Goal: Information Seeking & Learning: Check status

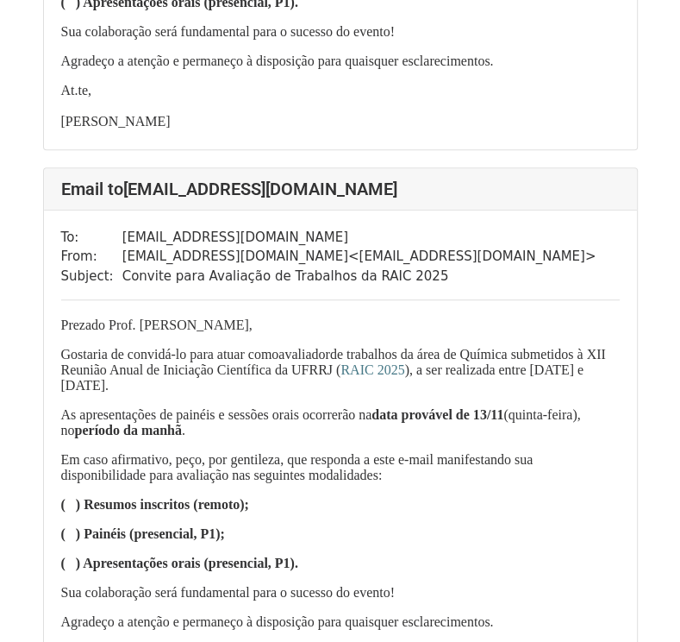
scroll to position [517, 0]
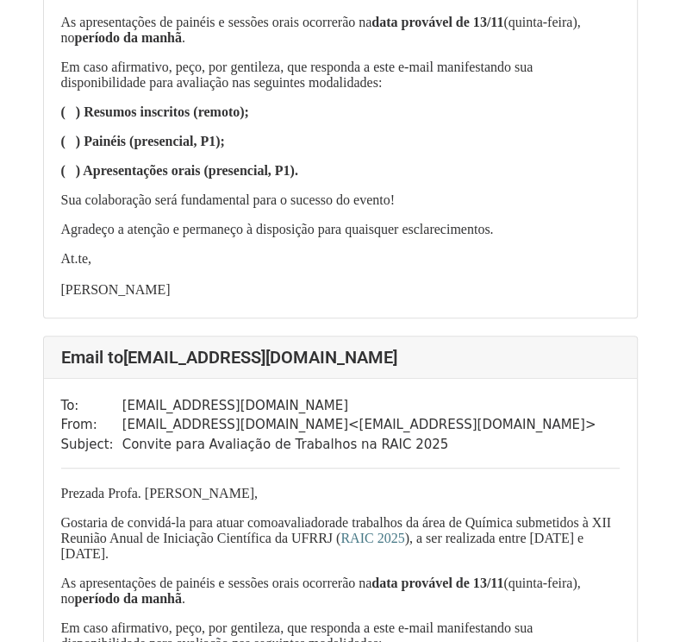
scroll to position [259, 0]
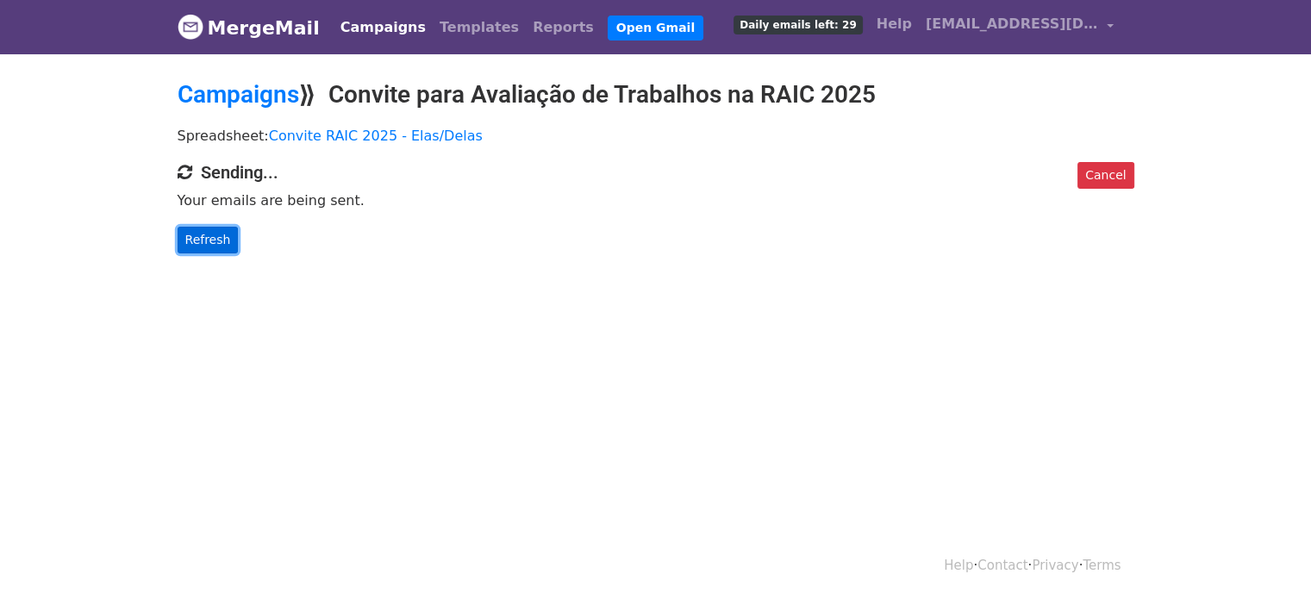
click at [227, 234] on link "Refresh" at bounding box center [208, 240] width 61 height 27
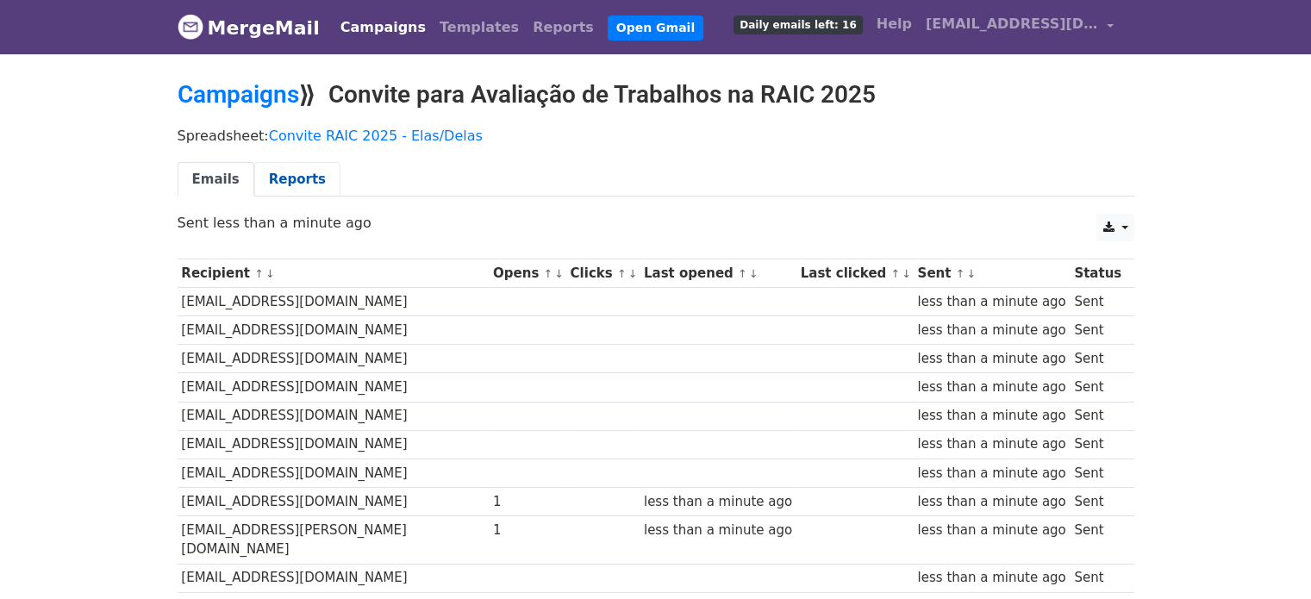
click at [280, 185] on link "Reports" at bounding box center [297, 179] width 86 height 35
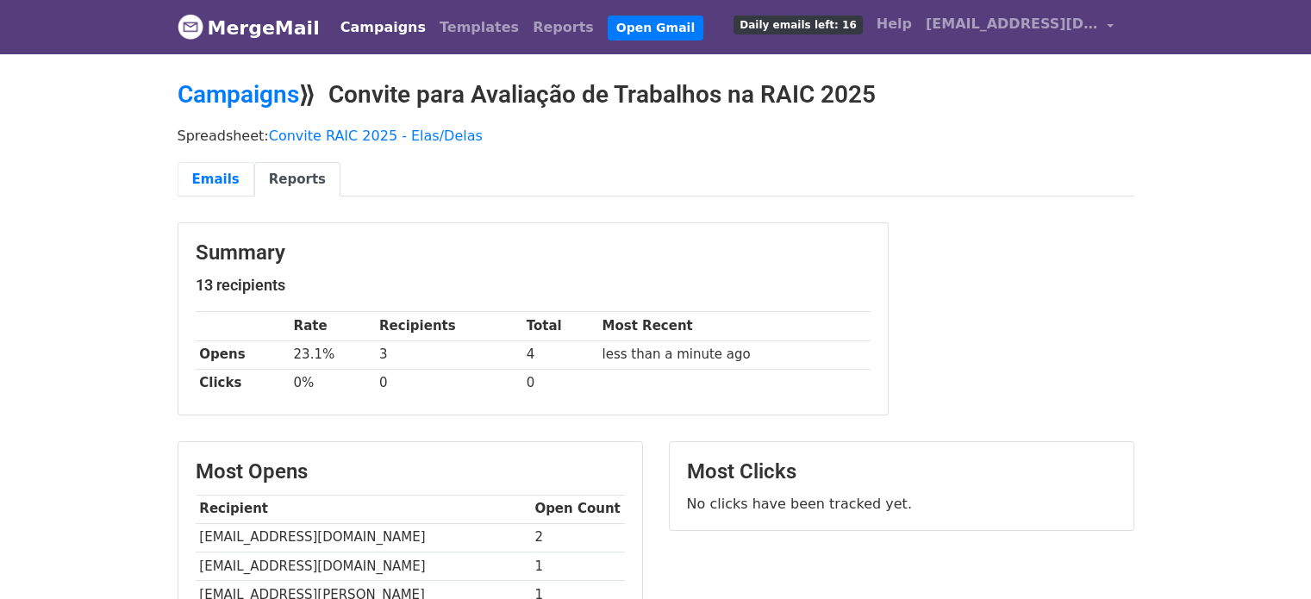
click at [204, 178] on link "Emails" at bounding box center [216, 179] width 77 height 35
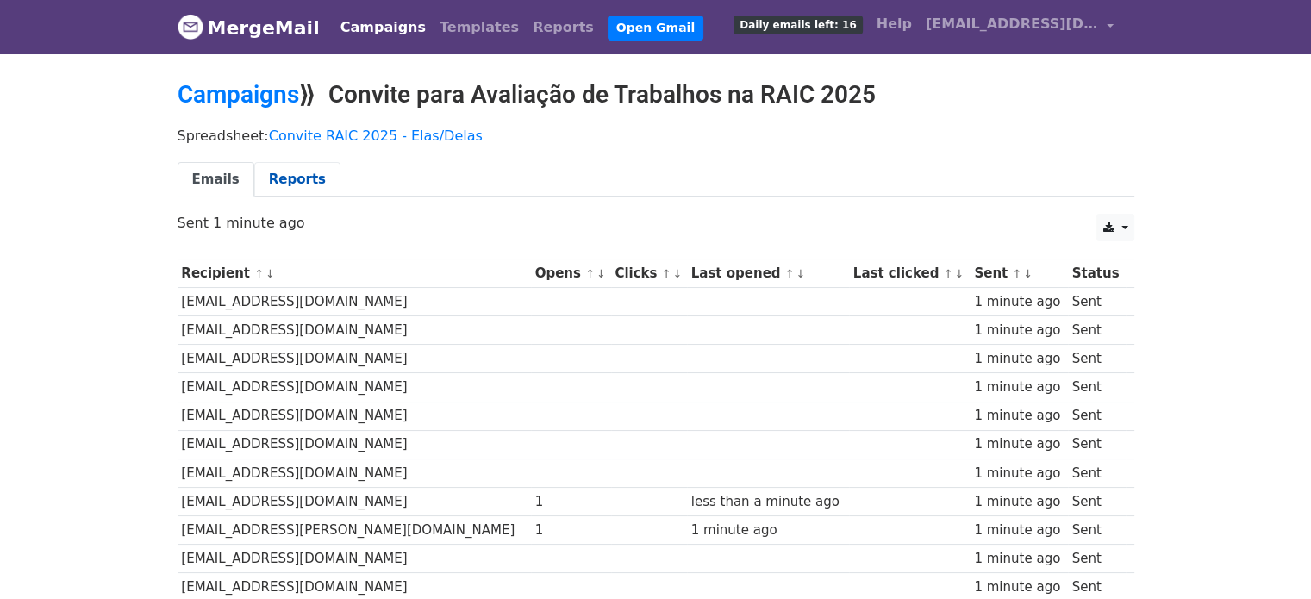
click at [304, 185] on link "Reports" at bounding box center [297, 179] width 86 height 35
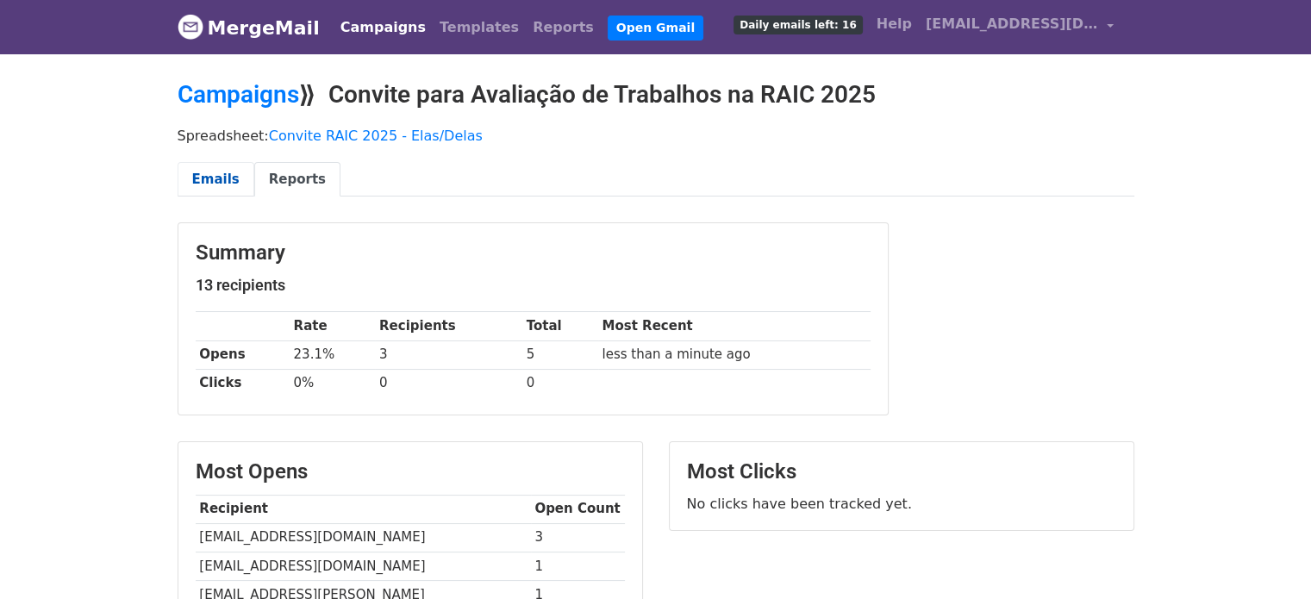
click at [216, 172] on link "Emails" at bounding box center [216, 179] width 77 height 35
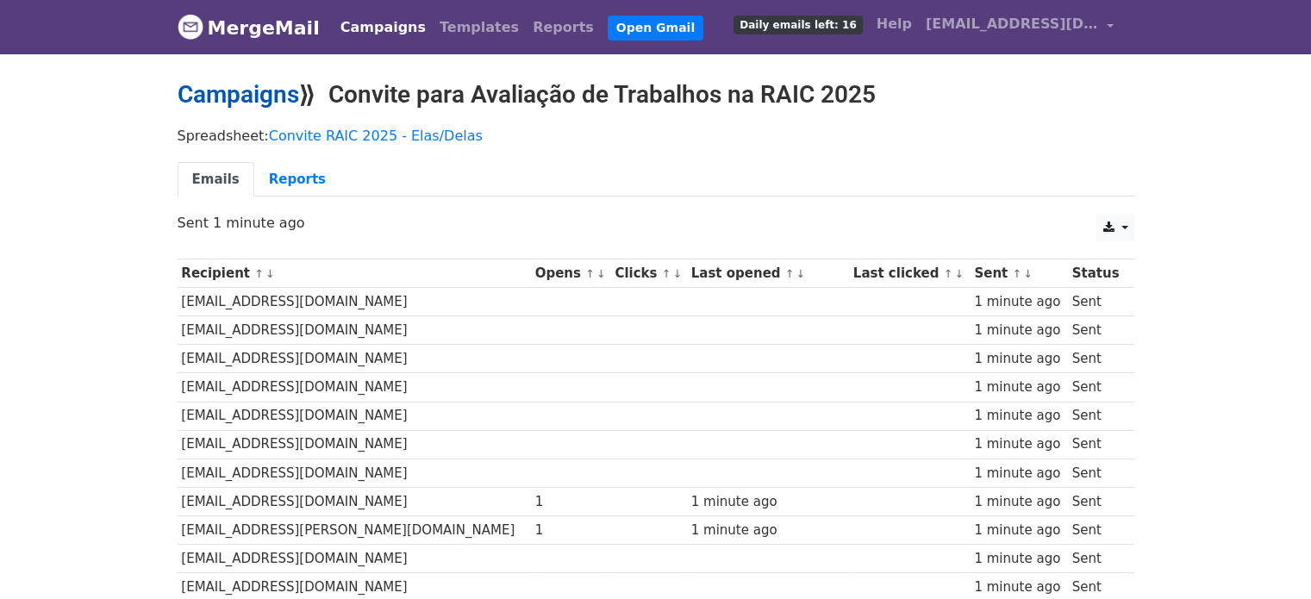
click at [200, 96] on link "Campaigns" at bounding box center [239, 94] width 122 height 28
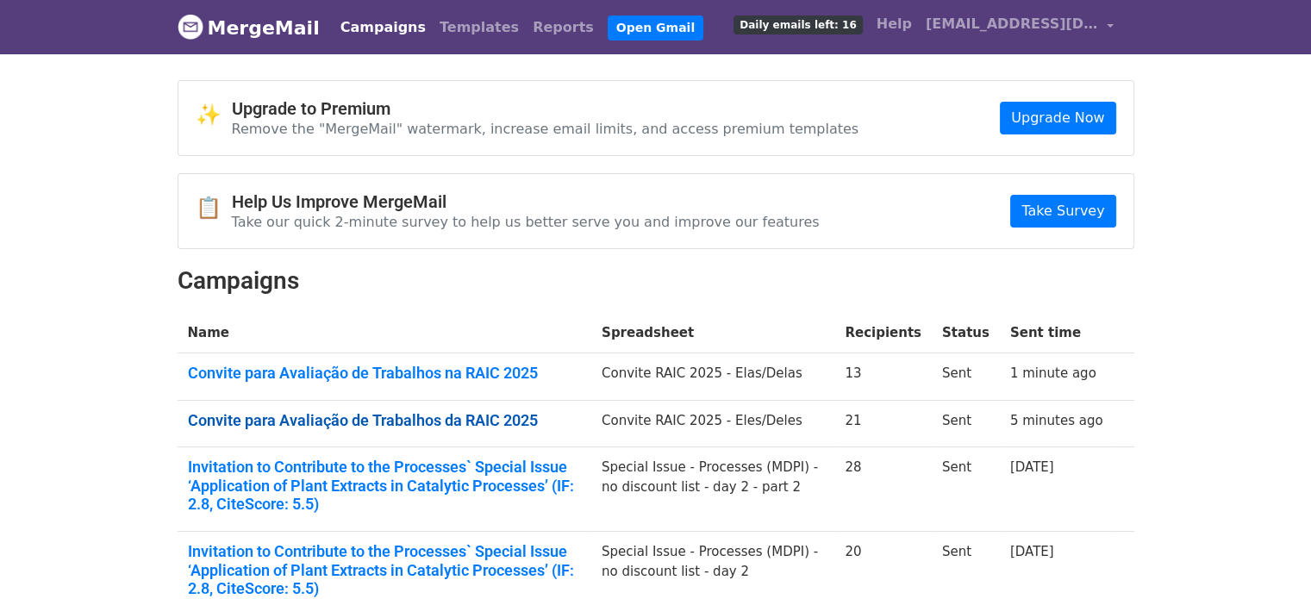
click at [473, 411] on link "Convite para Avaliação de Trabalhos da RAIC 2025" at bounding box center [384, 420] width 393 height 19
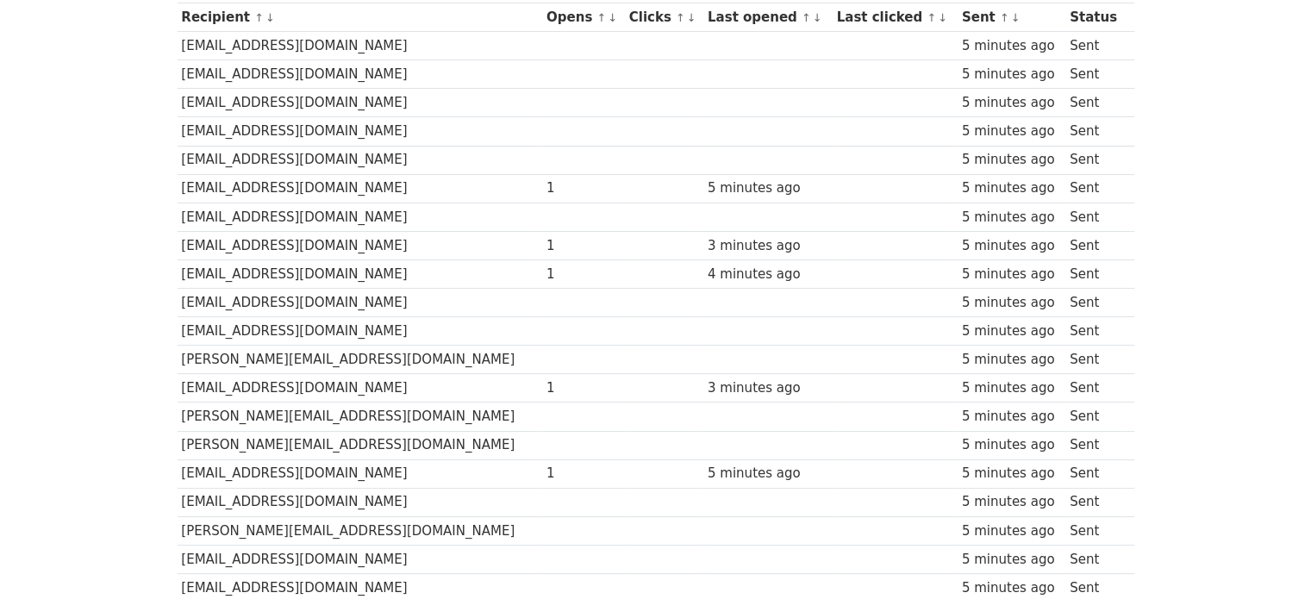
scroll to position [259, 0]
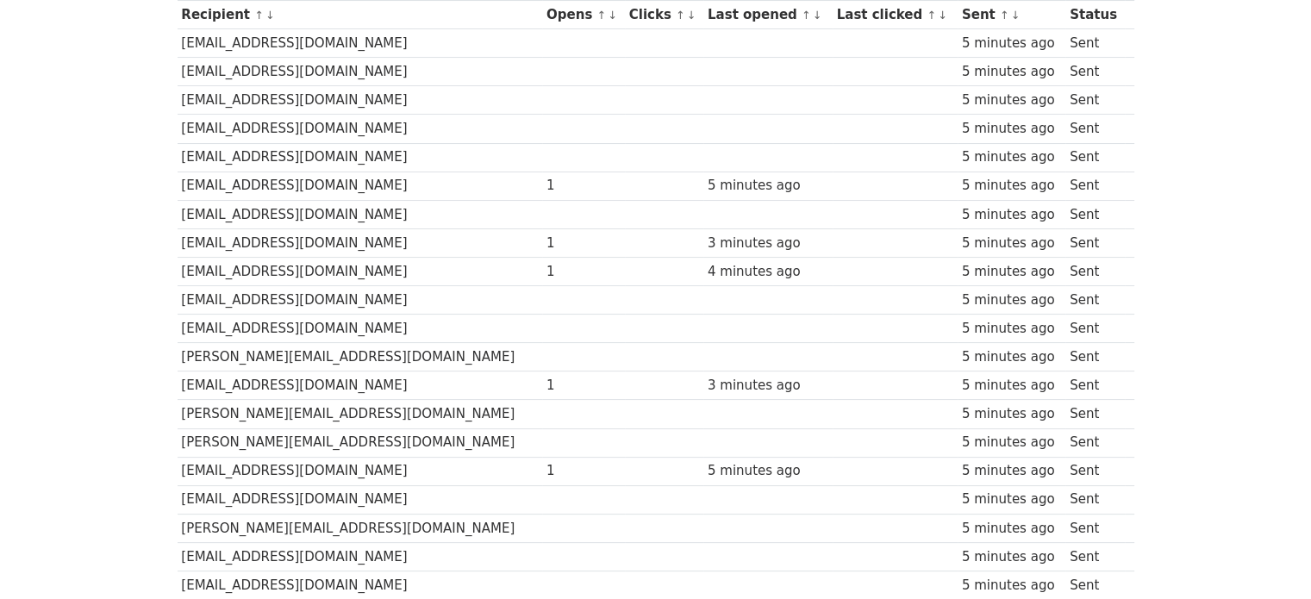
click at [547, 241] on div "1" at bounding box center [584, 244] width 74 height 20
click at [547, 262] on div "1" at bounding box center [584, 272] width 74 height 20
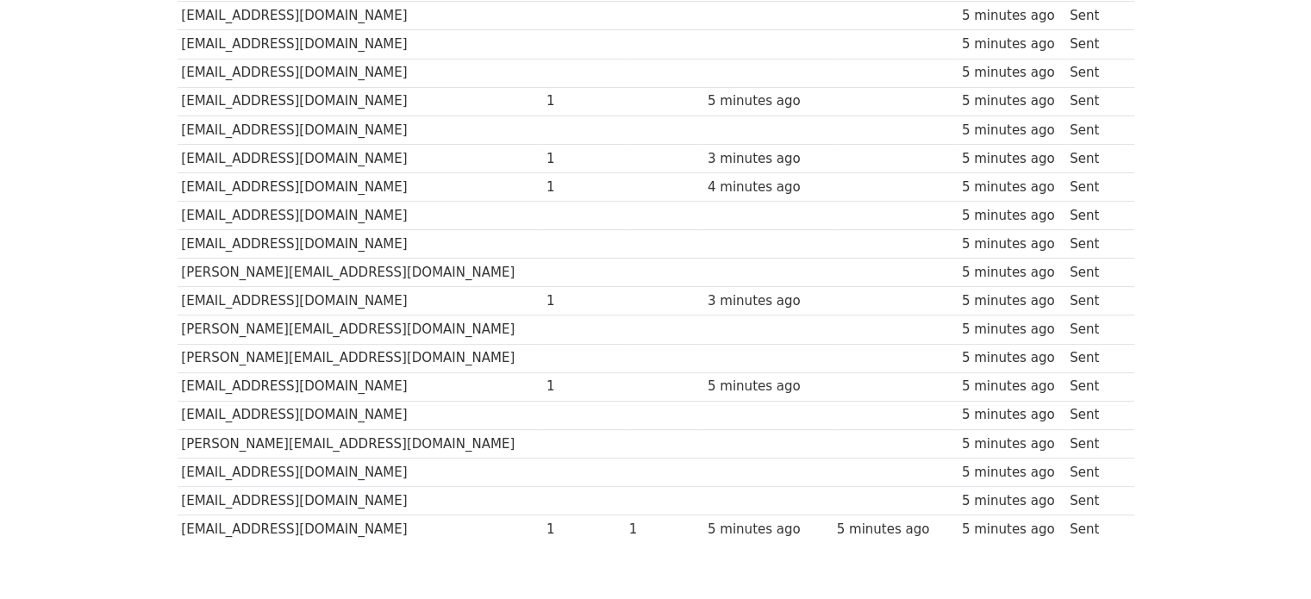
scroll to position [345, 0]
click at [547, 290] on div "1" at bounding box center [584, 300] width 74 height 20
click at [547, 385] on div "1" at bounding box center [584, 385] width 74 height 20
click at [542, 514] on td "1" at bounding box center [583, 528] width 83 height 28
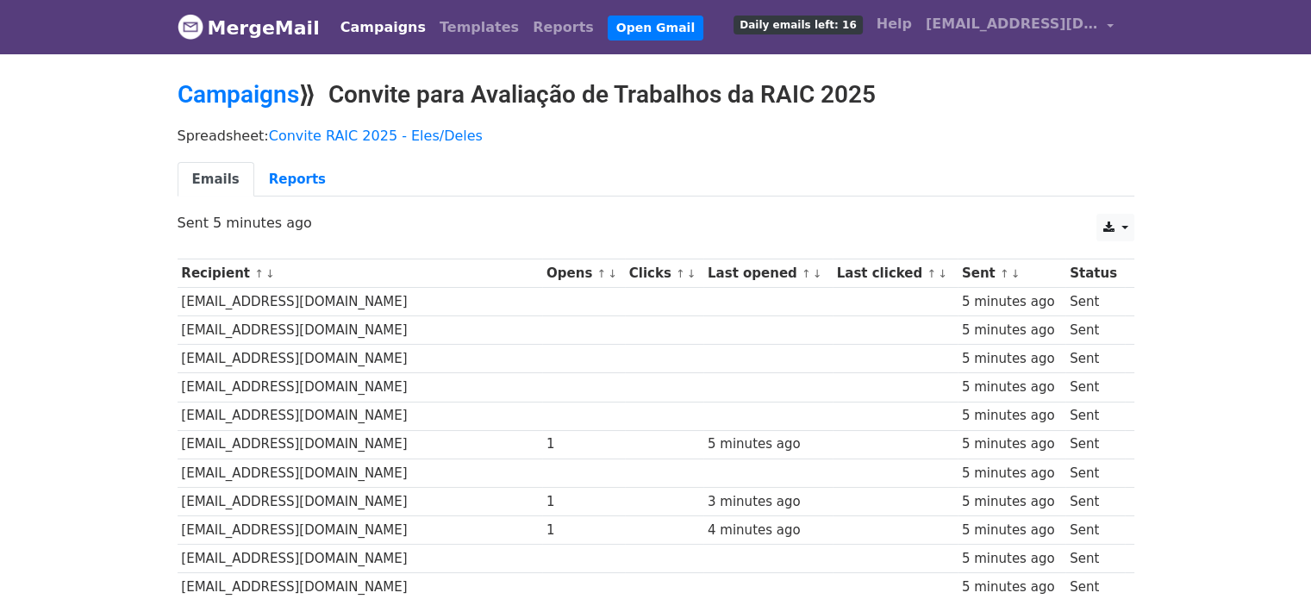
scroll to position [0, 0]
click at [290, 177] on link "Reports" at bounding box center [297, 179] width 86 height 35
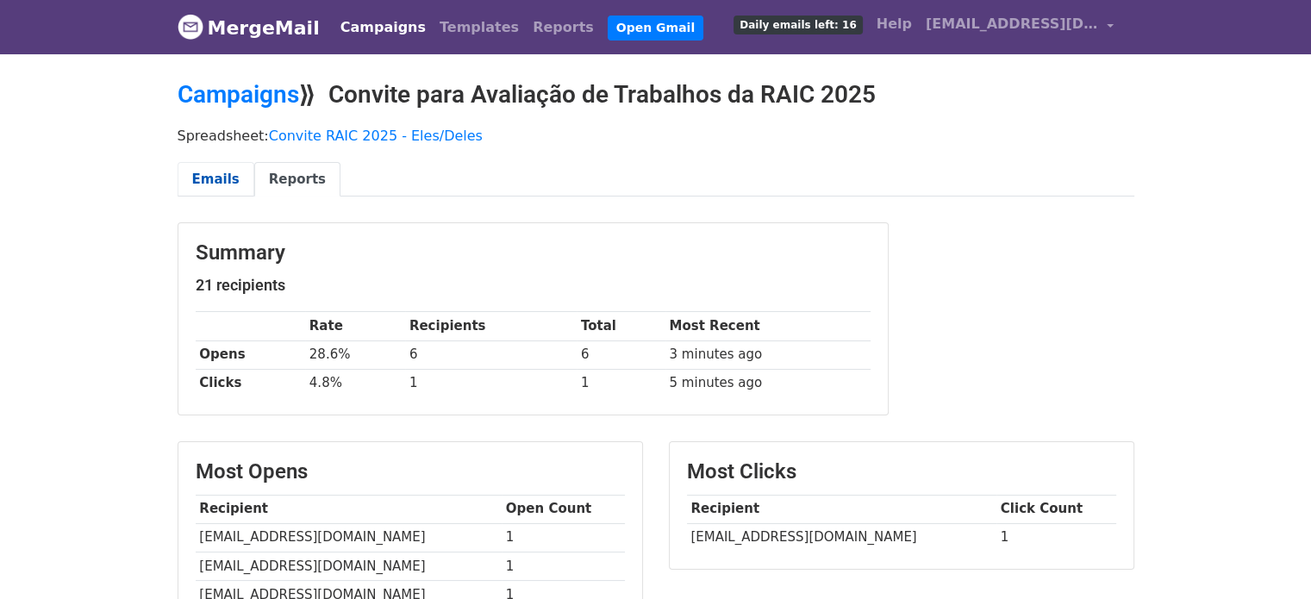
click at [224, 180] on link "Emails" at bounding box center [216, 179] width 77 height 35
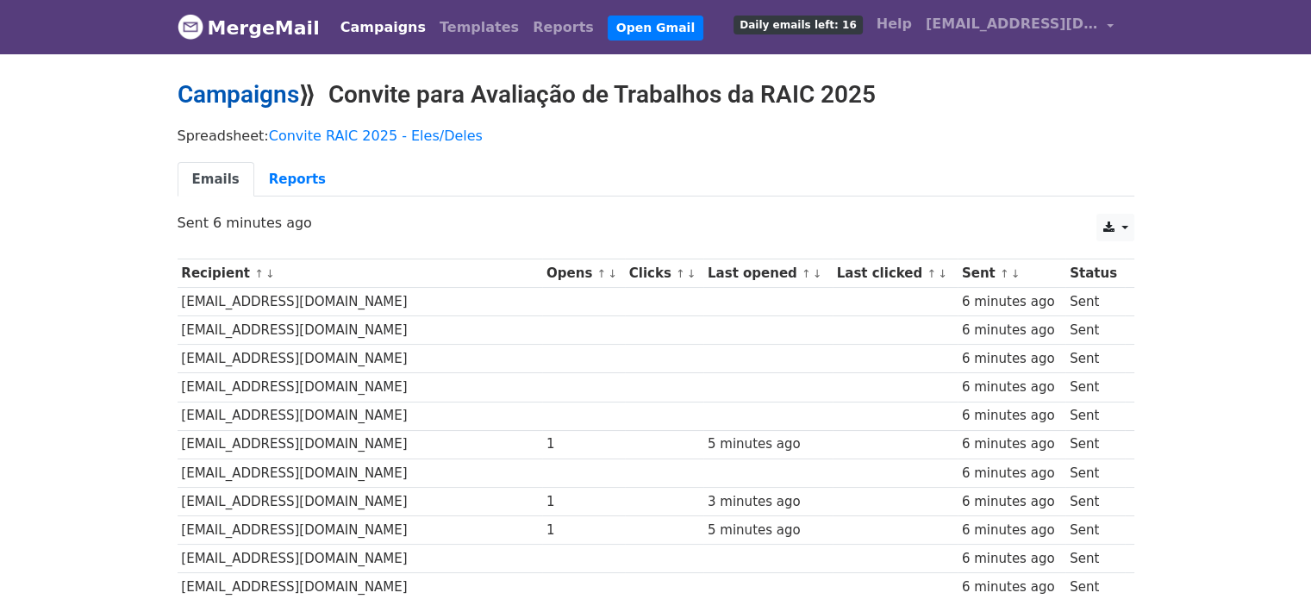
click at [216, 102] on link "Campaigns" at bounding box center [239, 94] width 122 height 28
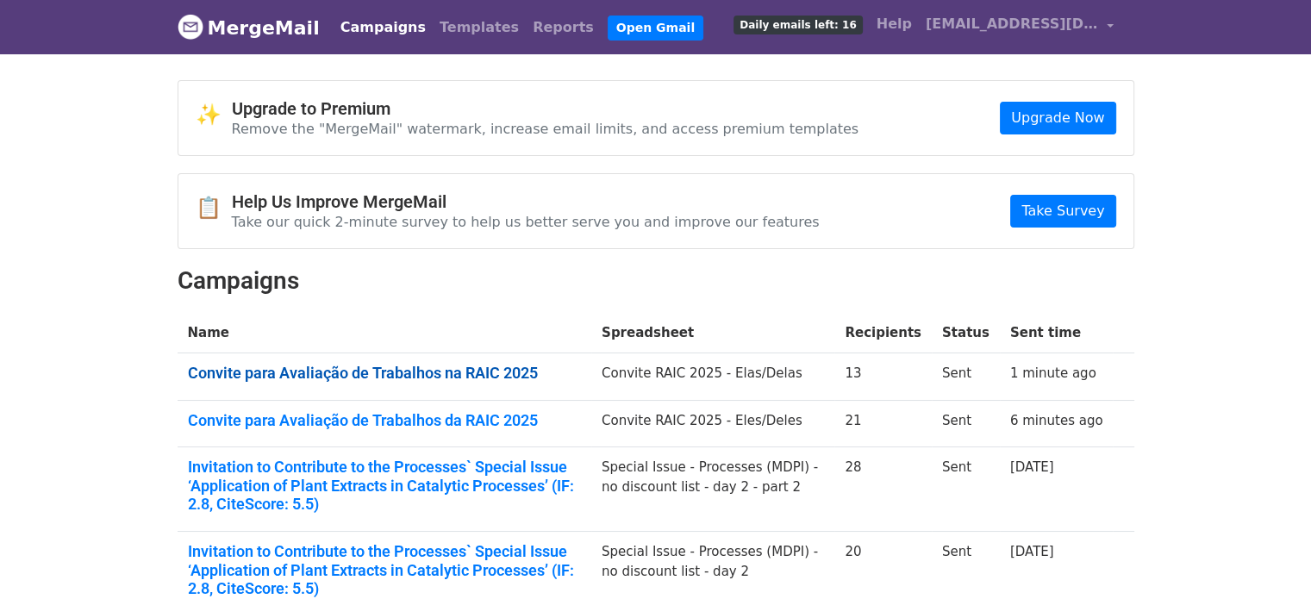
click at [375, 368] on link "Convite para Avaliação de Trabalhos na RAIC 2025" at bounding box center [384, 373] width 393 height 19
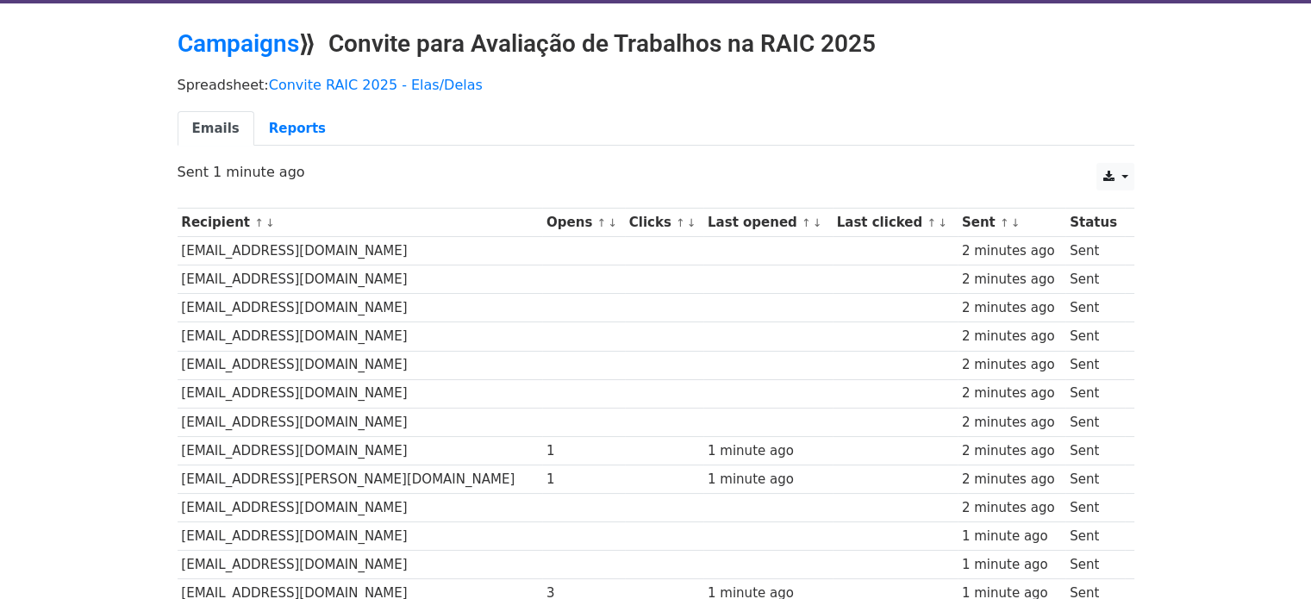
scroll to position [208, 0]
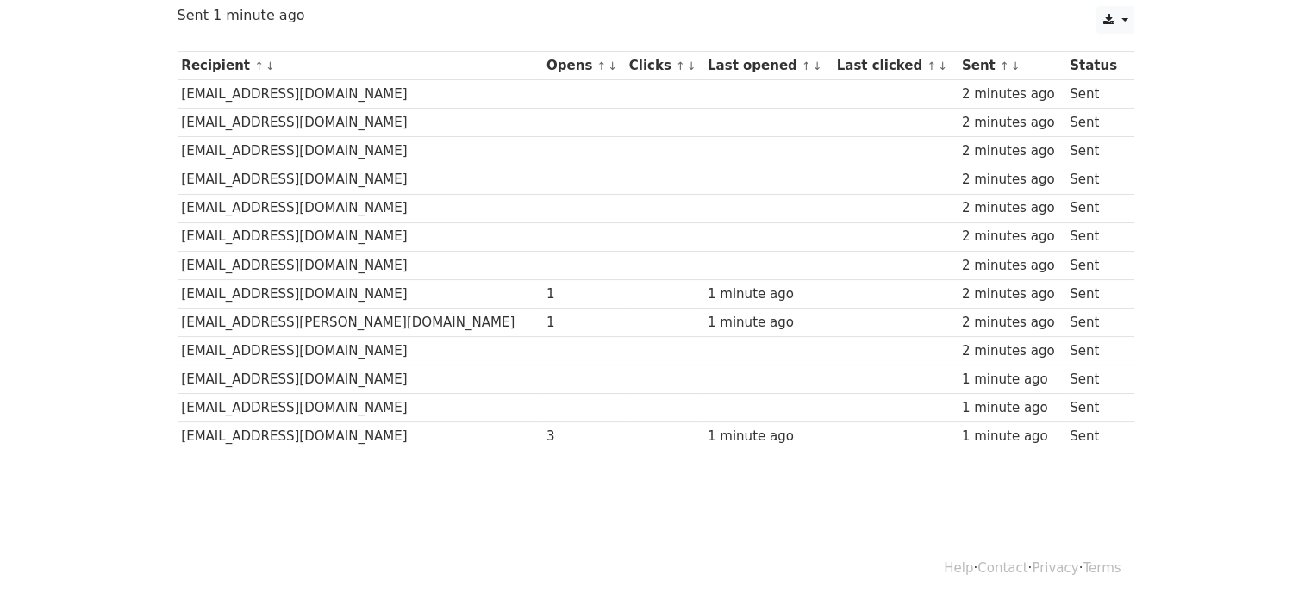
click at [122, 282] on body "MergeMail Campaigns Templates Reports Open Gmail Daily emails left: 16 Help ewa…" at bounding box center [655, 162] width 1311 height 741
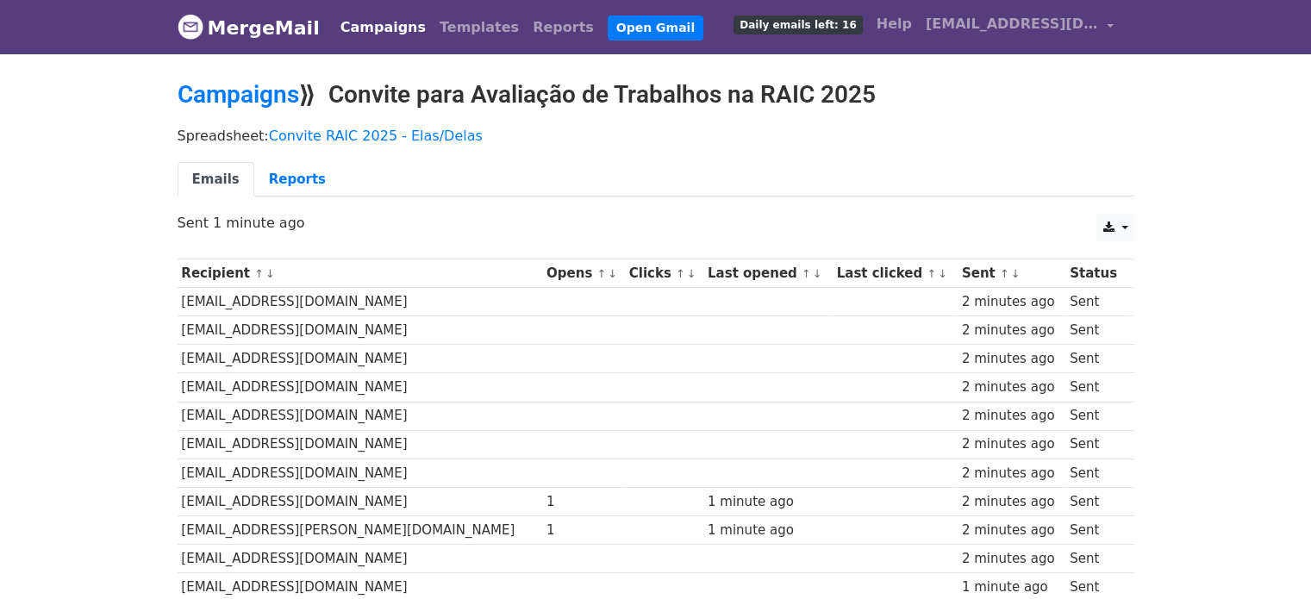
scroll to position [0, 0]
click at [259, 94] on link "Campaigns" at bounding box center [239, 94] width 122 height 28
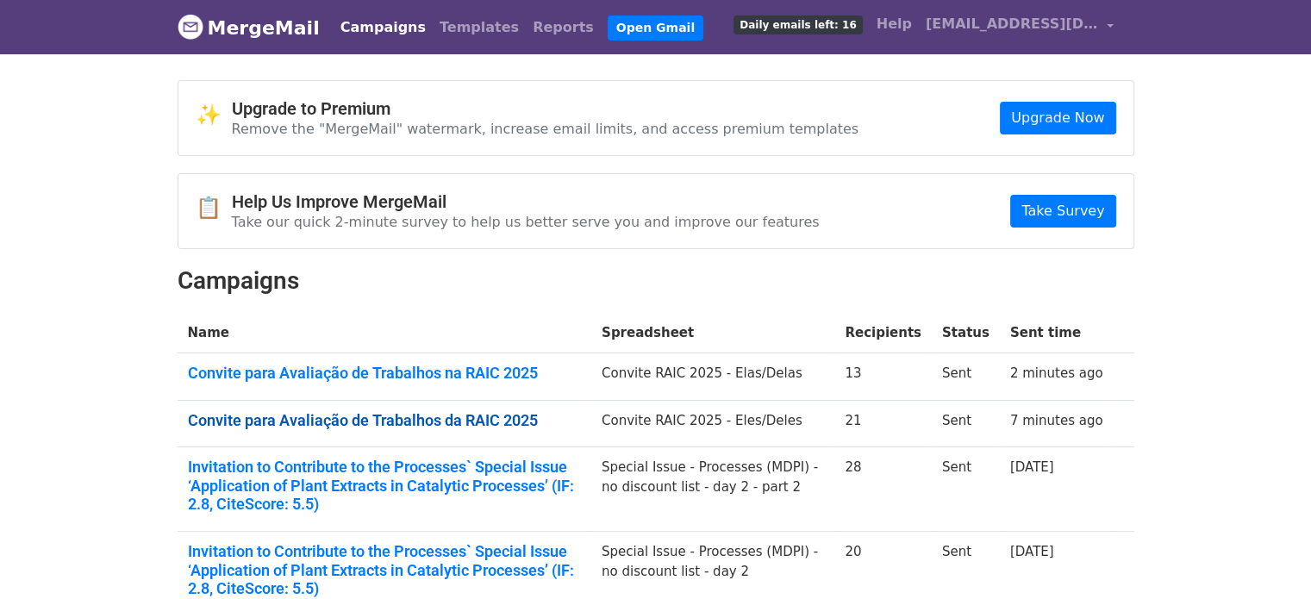
click at [385, 423] on link "Convite para Avaliação de Trabalhos da RAIC 2025" at bounding box center [384, 420] width 393 height 19
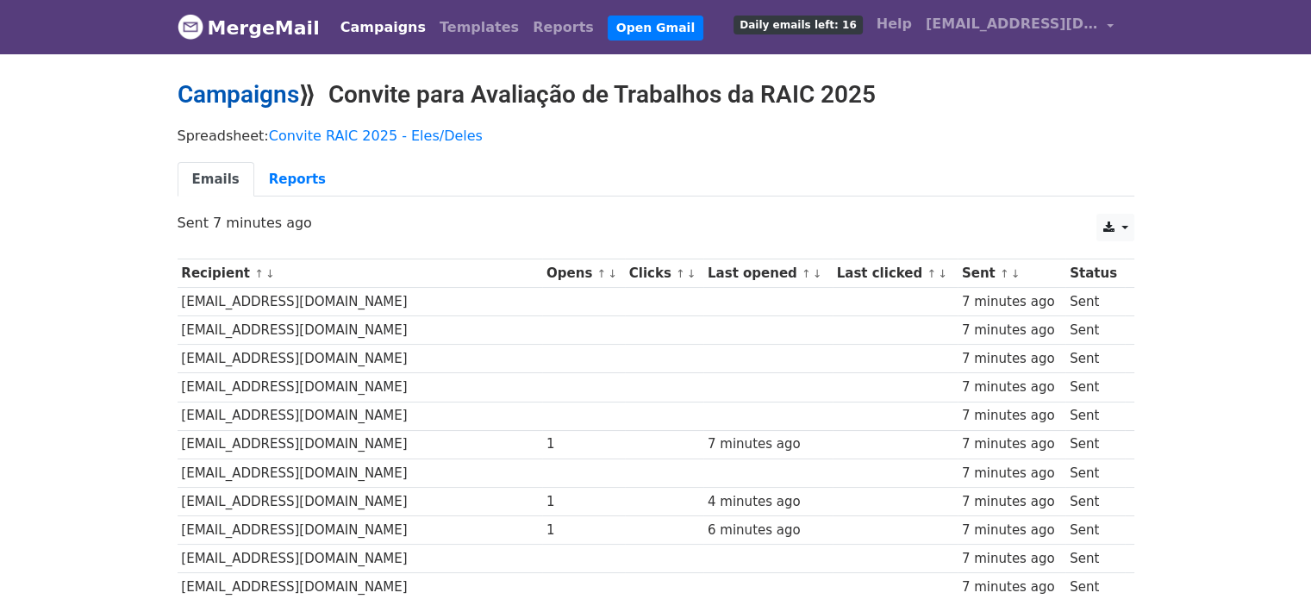
click at [236, 95] on link "Campaigns" at bounding box center [239, 94] width 122 height 28
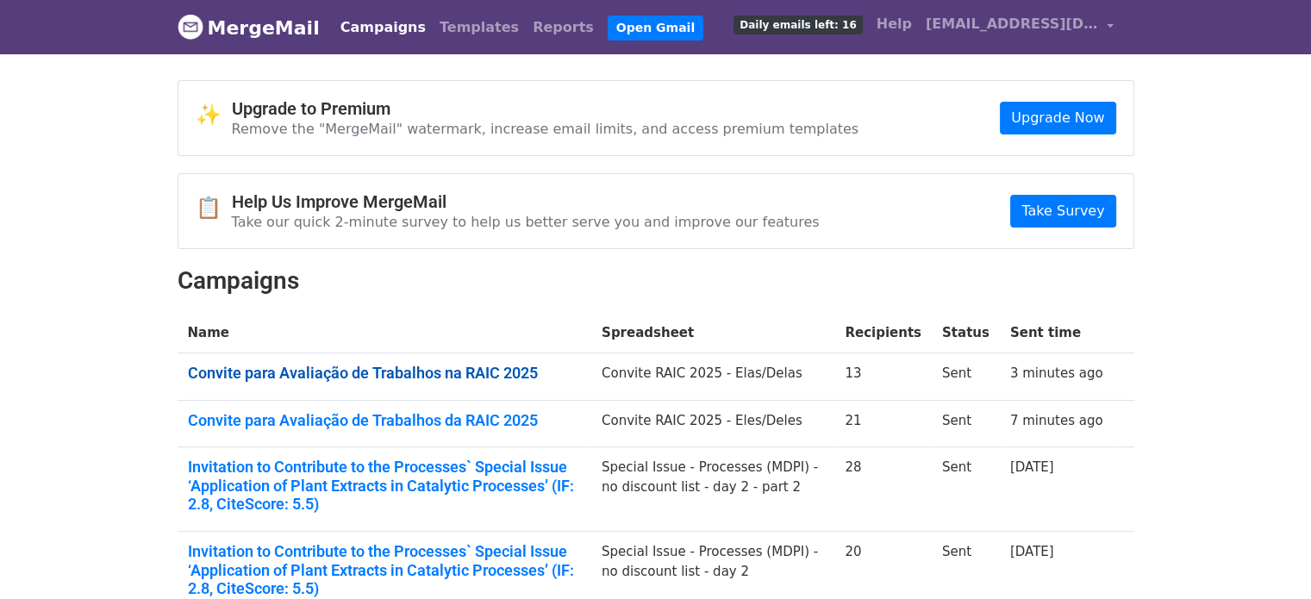
click at [371, 368] on link "Convite para Avaliação de Trabalhos na RAIC 2025" at bounding box center [384, 373] width 393 height 19
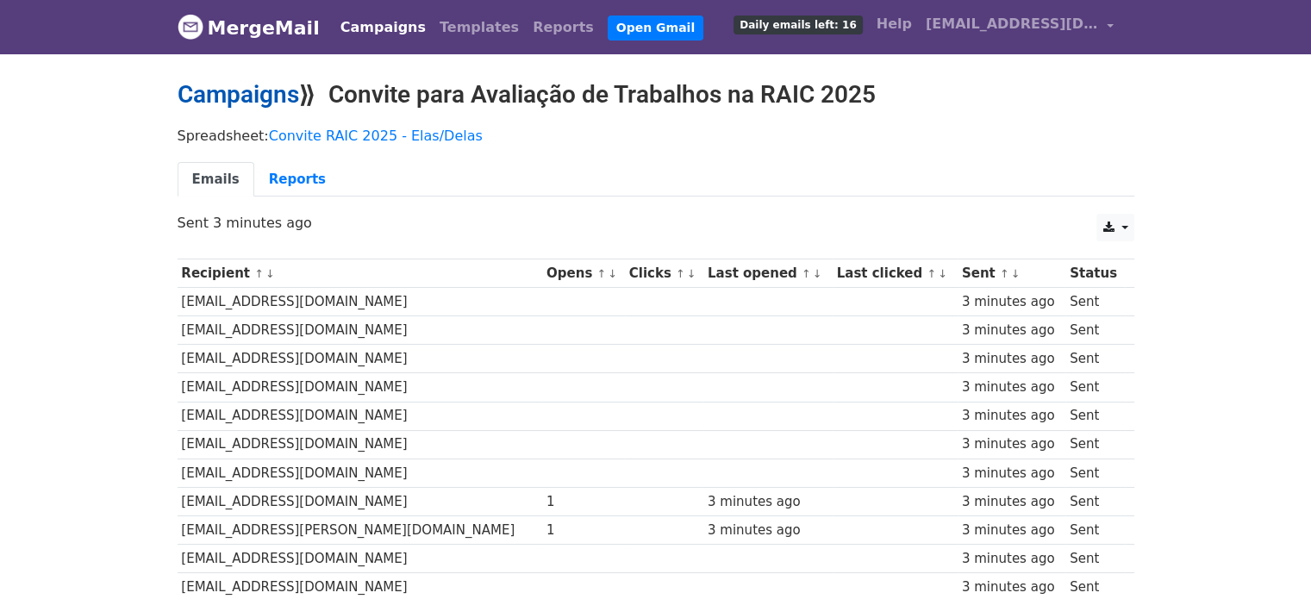
click at [207, 89] on link "Campaigns" at bounding box center [239, 94] width 122 height 28
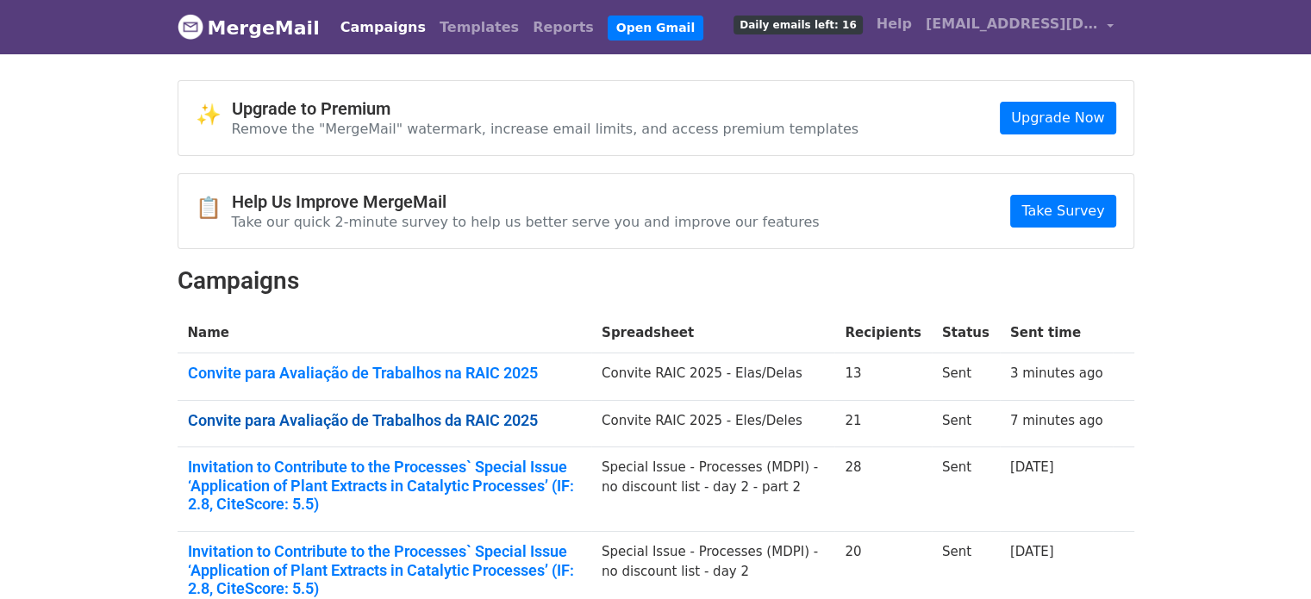
click at [404, 414] on link "Convite para Avaliação de Trabalhos da RAIC 2025" at bounding box center [384, 420] width 393 height 19
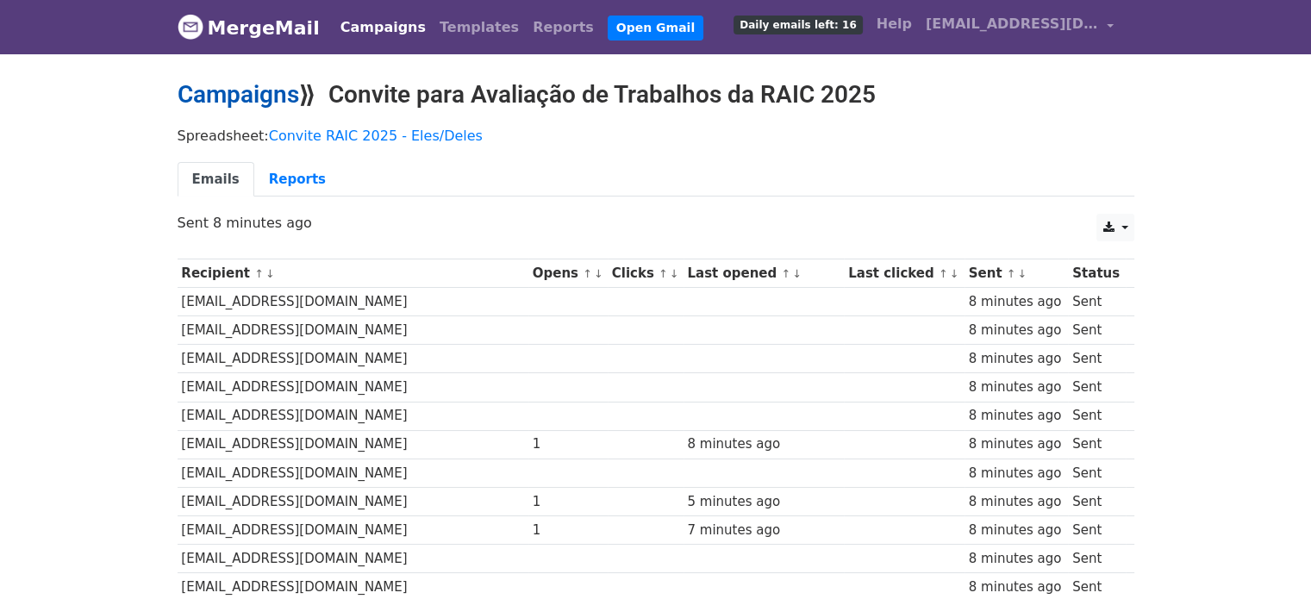
click at [272, 99] on link "Campaigns" at bounding box center [239, 94] width 122 height 28
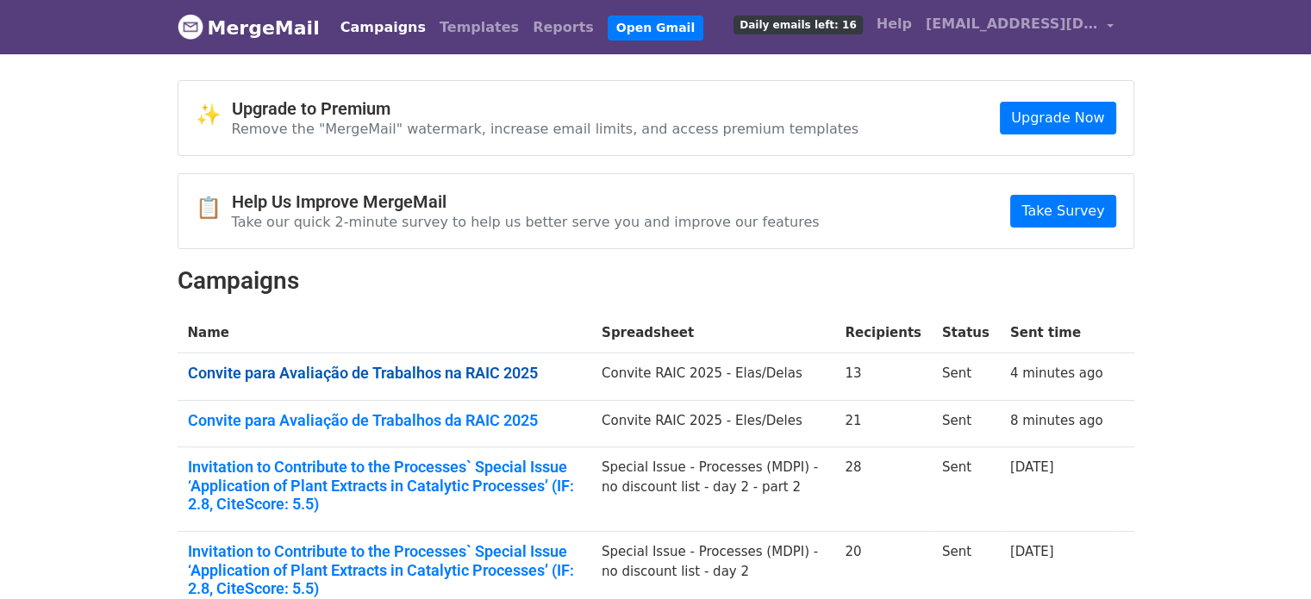
click at [359, 371] on link "Convite para Avaliação de Trabalhos na RAIC 2025" at bounding box center [384, 373] width 393 height 19
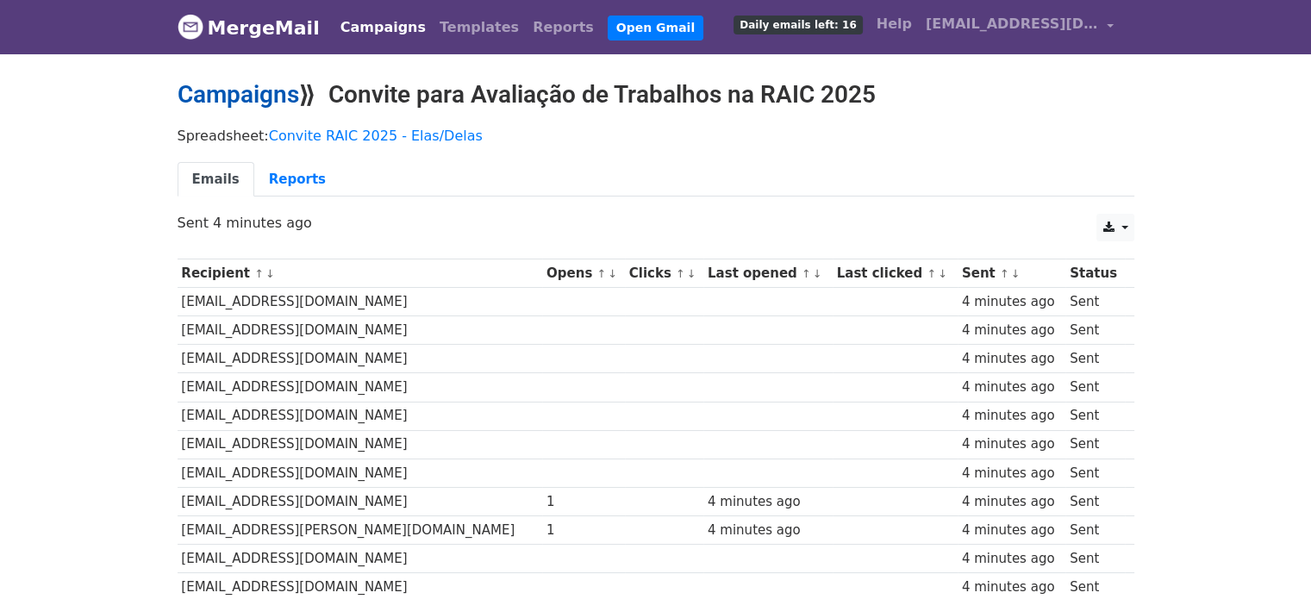
click at [228, 99] on link "Campaigns" at bounding box center [239, 94] width 122 height 28
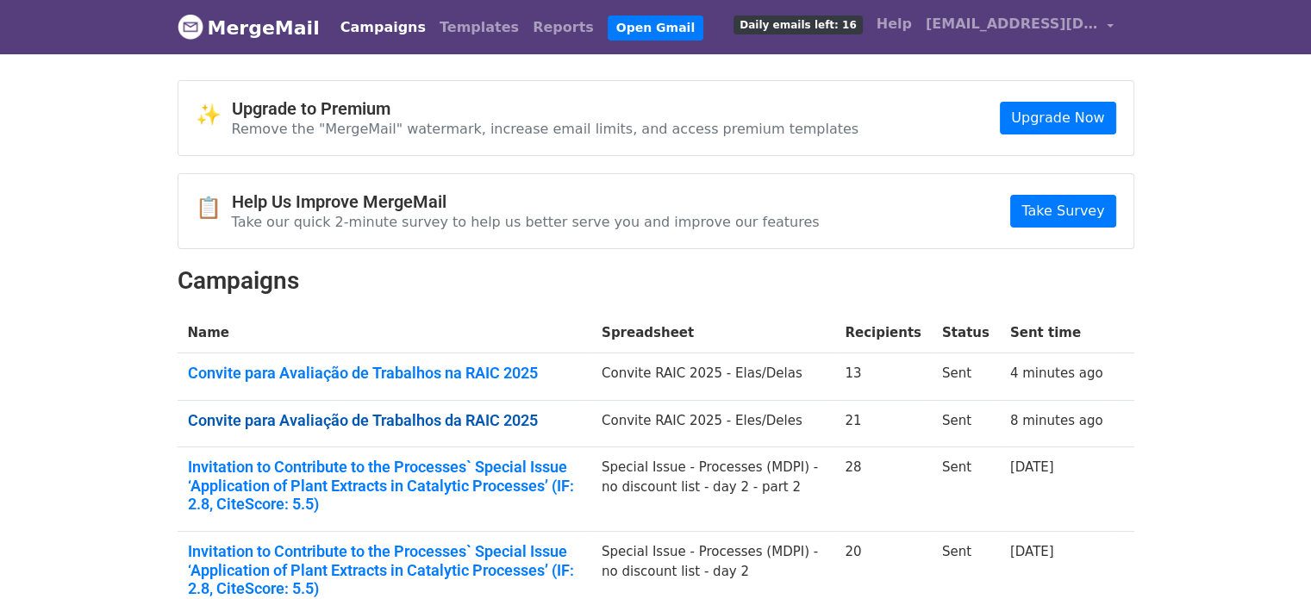
click at [386, 422] on link "Convite para Avaliação de Trabalhos da RAIC 2025" at bounding box center [384, 420] width 393 height 19
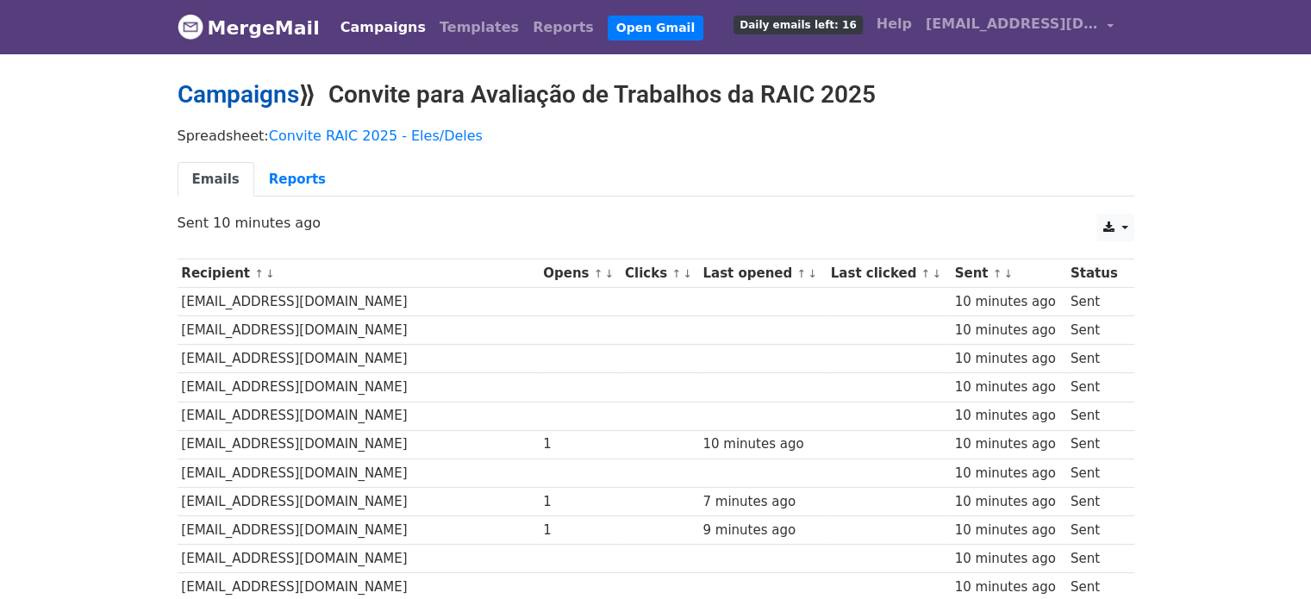
click at [203, 86] on link "Campaigns" at bounding box center [239, 94] width 122 height 28
click at [263, 95] on link "Campaigns" at bounding box center [239, 94] width 122 height 28
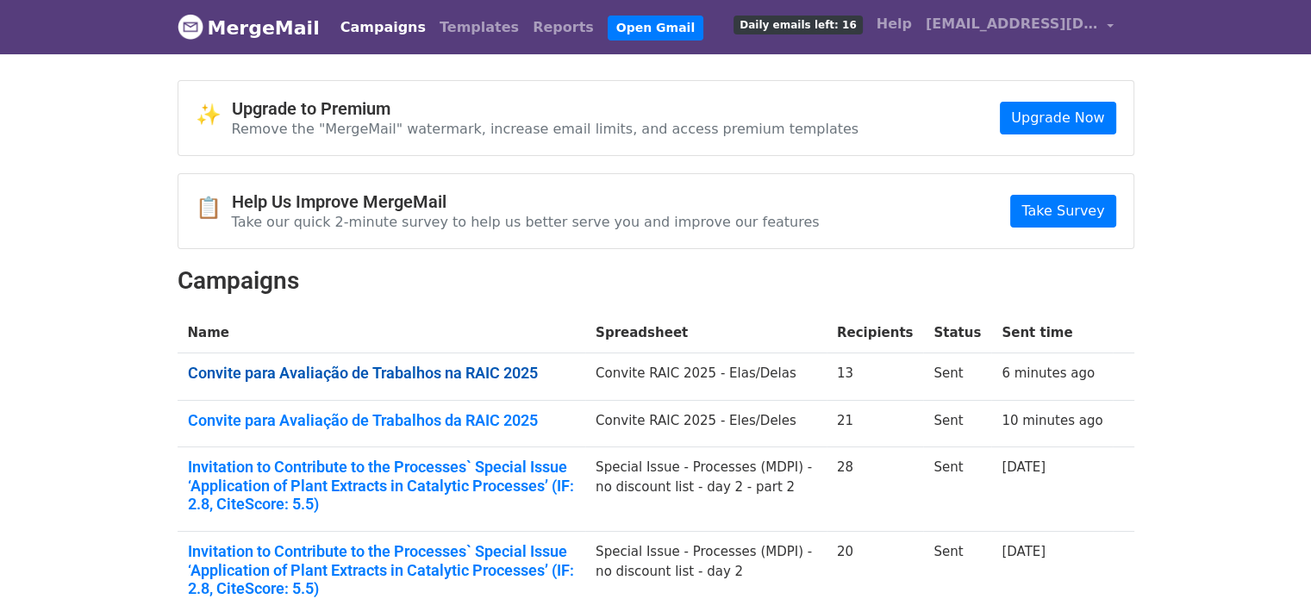
click at [321, 370] on link "Convite para Avaliação de Trabalhos na RAIC 2025" at bounding box center [382, 373] width 388 height 19
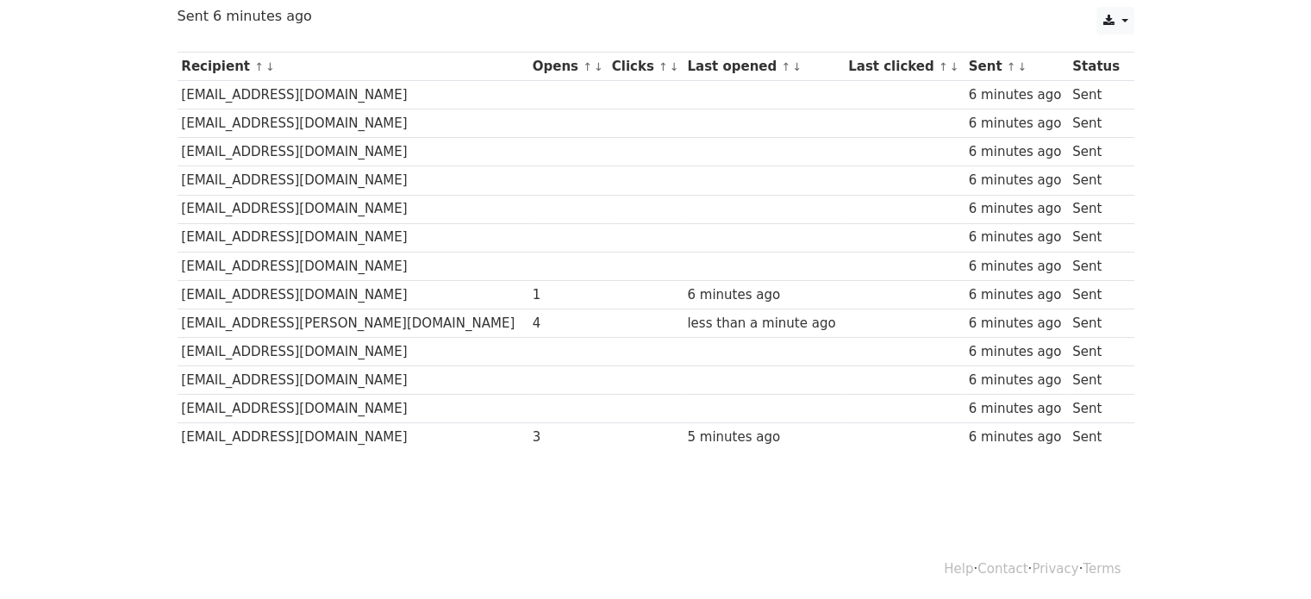
scroll to position [208, 0]
drag, startPoint x: 241, startPoint y: 322, endPoint x: 452, endPoint y: 325, distance: 211.3
click at [452, 325] on tr "carolluiza.castro@gmail.com 4 less than a minute ago 6 minutes ago Sent" at bounding box center [656, 322] width 957 height 28
click at [501, 506] on body "MergeMail Campaigns Templates Reports Open Gmail Daily emails left: 16 Help ewa…" at bounding box center [655, 162] width 1311 height 741
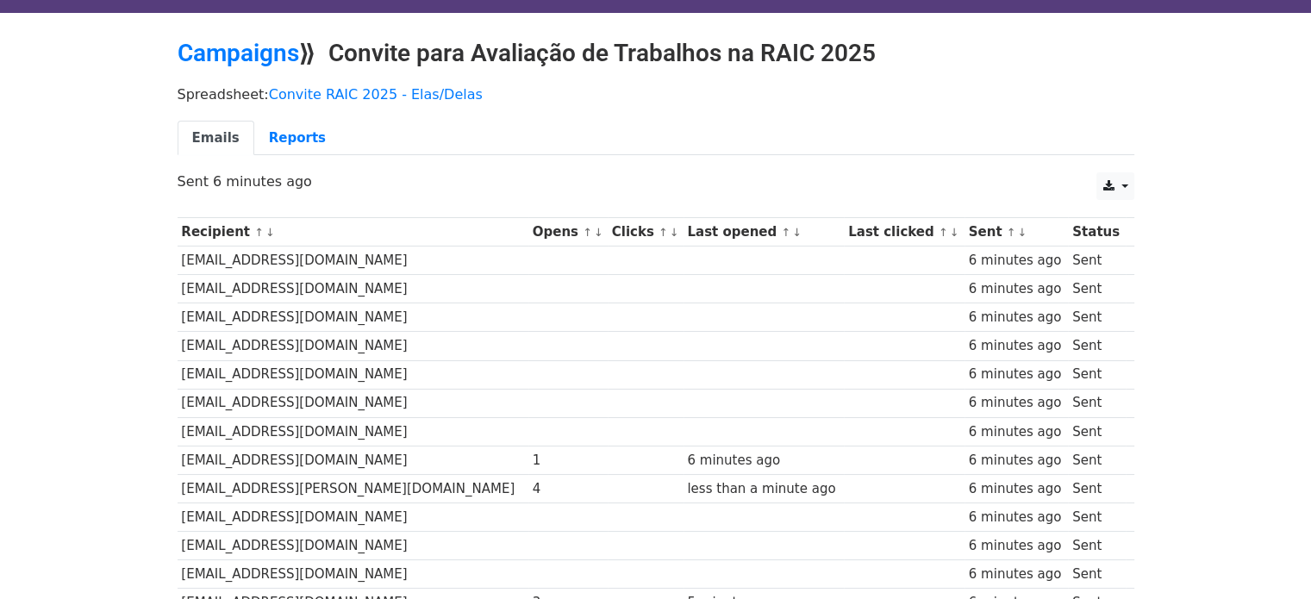
scroll to position [0, 0]
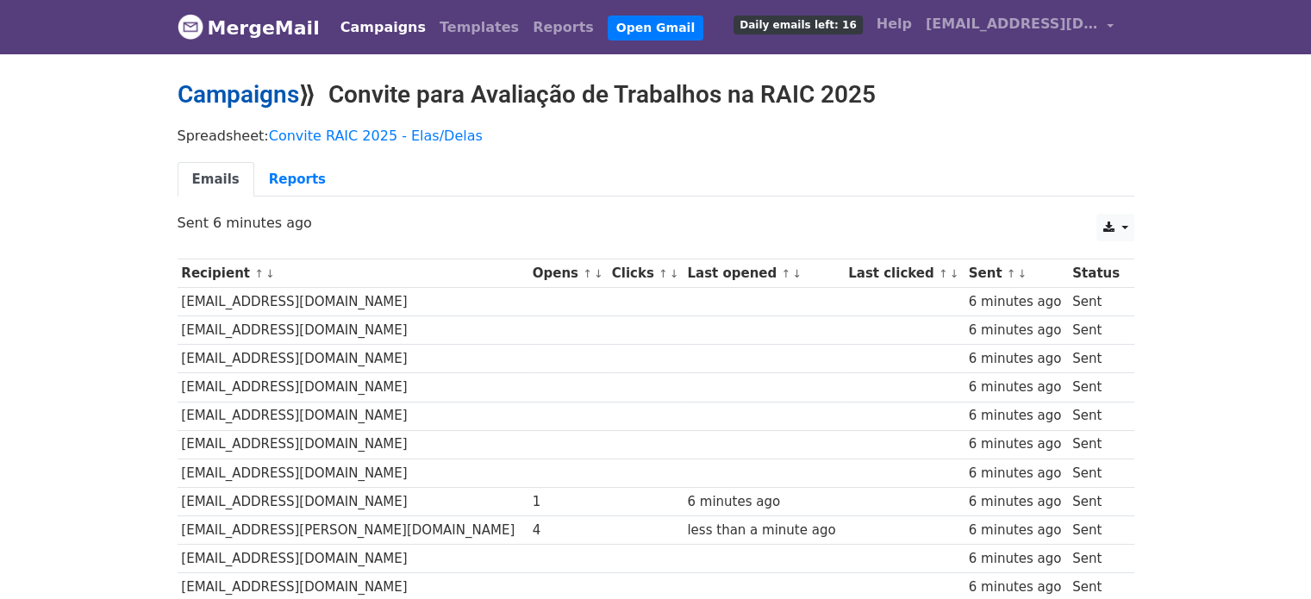
click at [213, 103] on link "Campaigns" at bounding box center [239, 94] width 122 height 28
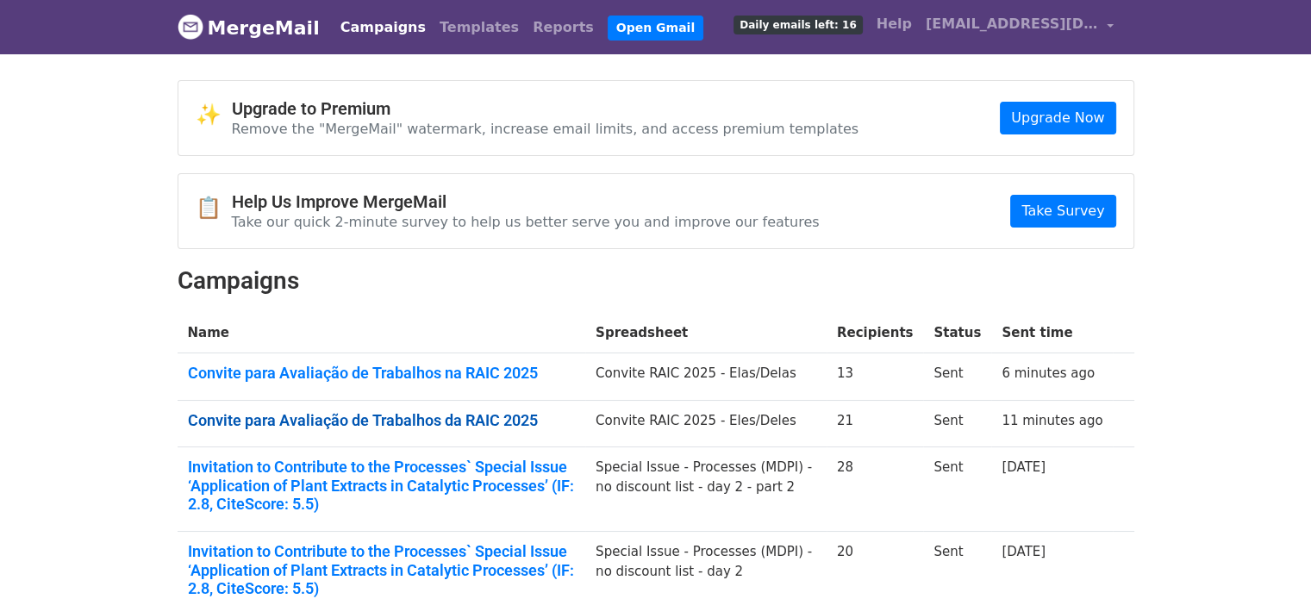
click at [331, 420] on link "Convite para Avaliação de Trabalhos da RAIC 2025" at bounding box center [382, 420] width 388 height 19
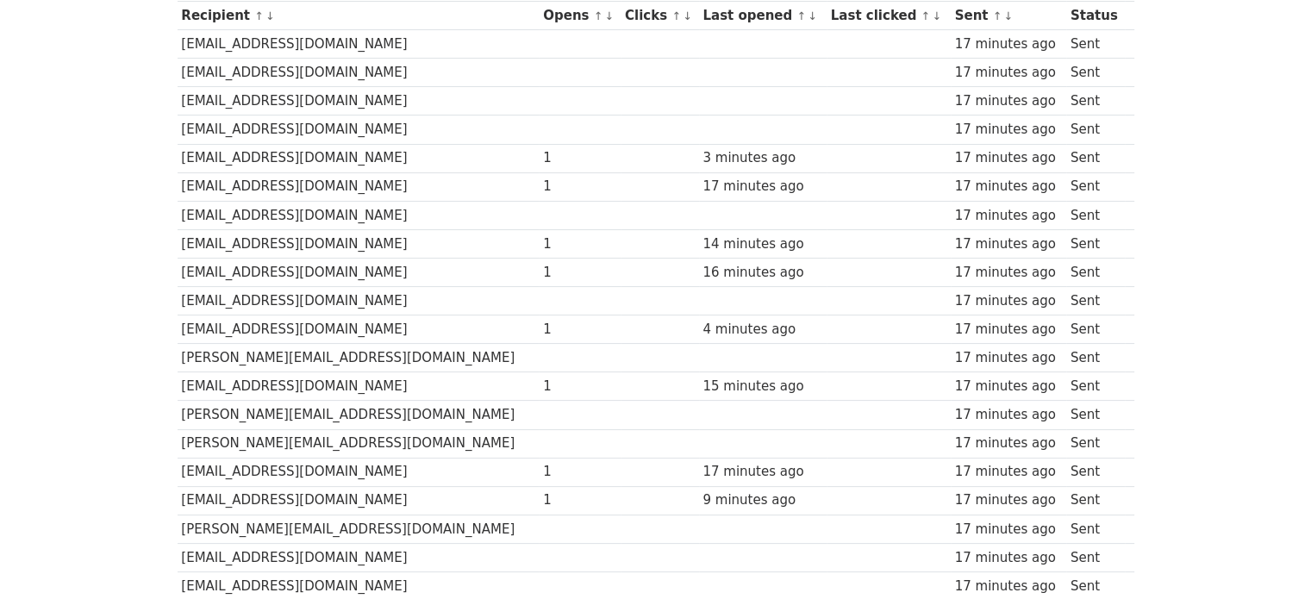
scroll to position [259, 0]
click at [380, 148] on td "twolff@ufrrj.br" at bounding box center [359, 157] width 362 height 28
click at [369, 189] on td "mariogdecarvalho@gmail.com" at bounding box center [359, 186] width 362 height 28
click at [365, 245] on td "fcordeiro@ufrrj.br" at bounding box center [359, 242] width 362 height 28
click at [352, 278] on td "idiofilho@ufrrj.br" at bounding box center [359, 271] width 362 height 28
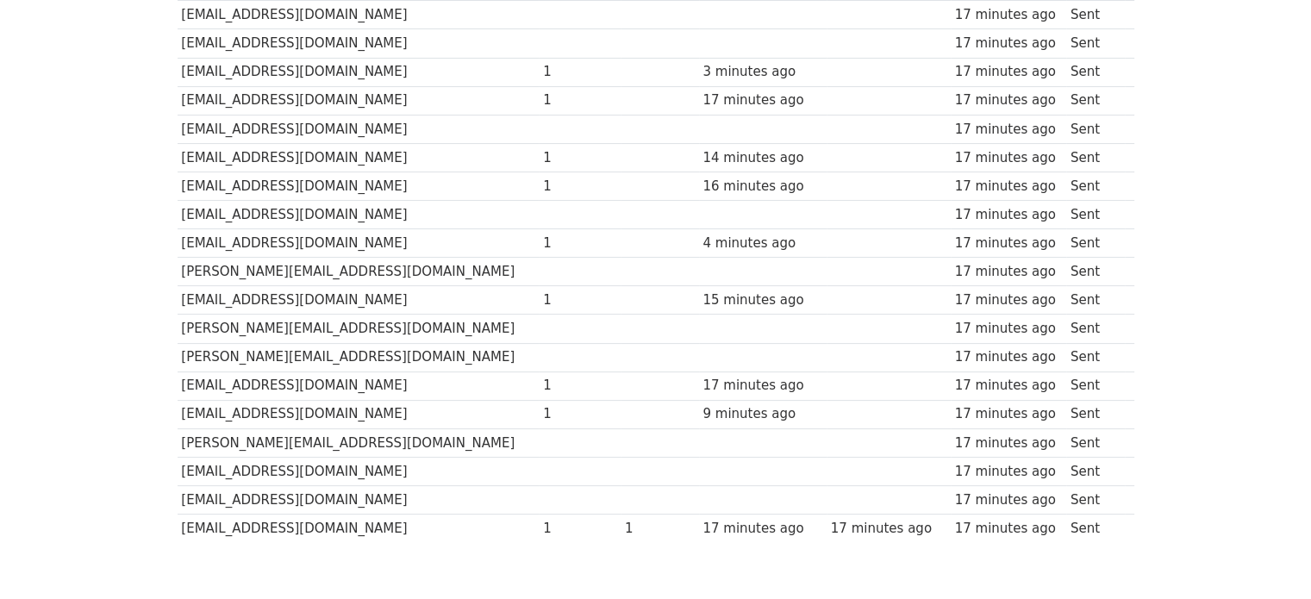
scroll to position [345, 0]
click at [347, 243] on td "antonio.msj1@gmail.com" at bounding box center [359, 242] width 362 height 28
click at [404, 293] on td "emanoelhottes1986@hotmail.com" at bounding box center [359, 299] width 362 height 28
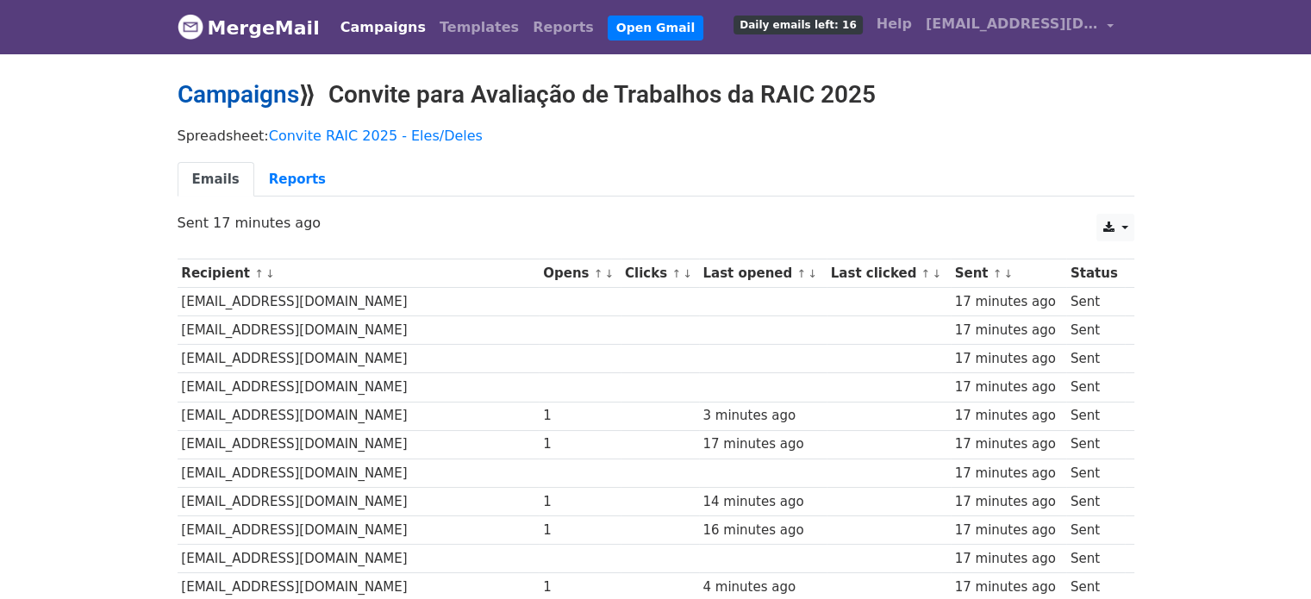
click at [247, 96] on link "Campaigns" at bounding box center [239, 94] width 122 height 28
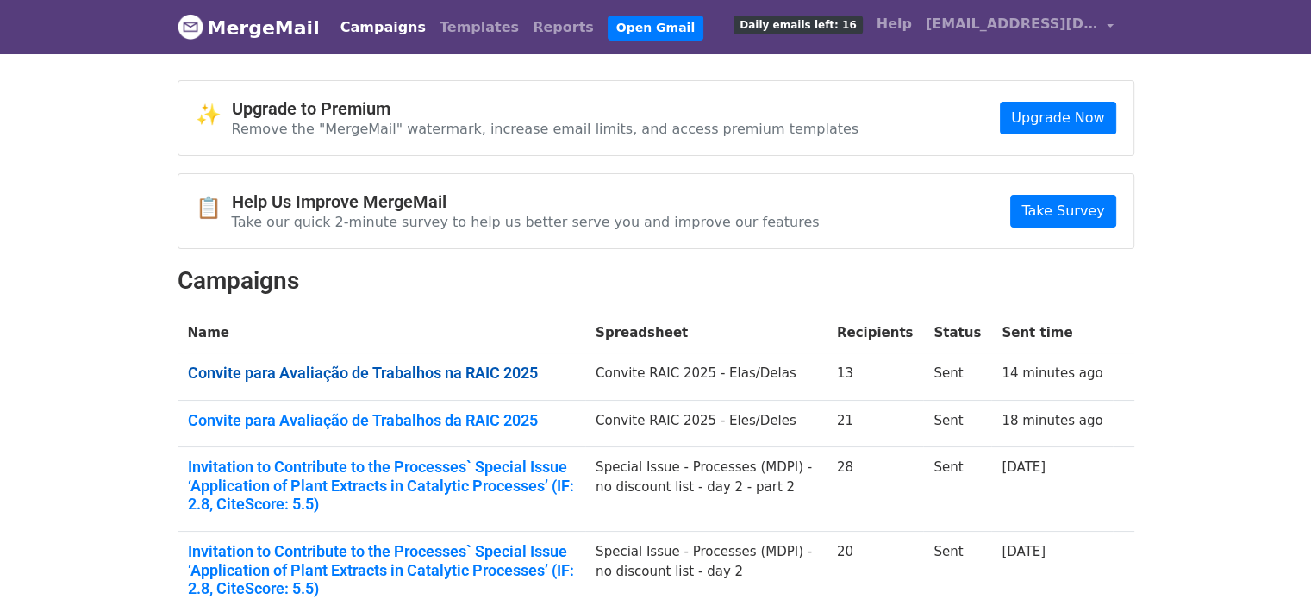
click at [424, 370] on link "Convite para Avaliação de Trabalhos na RAIC 2025" at bounding box center [382, 373] width 388 height 19
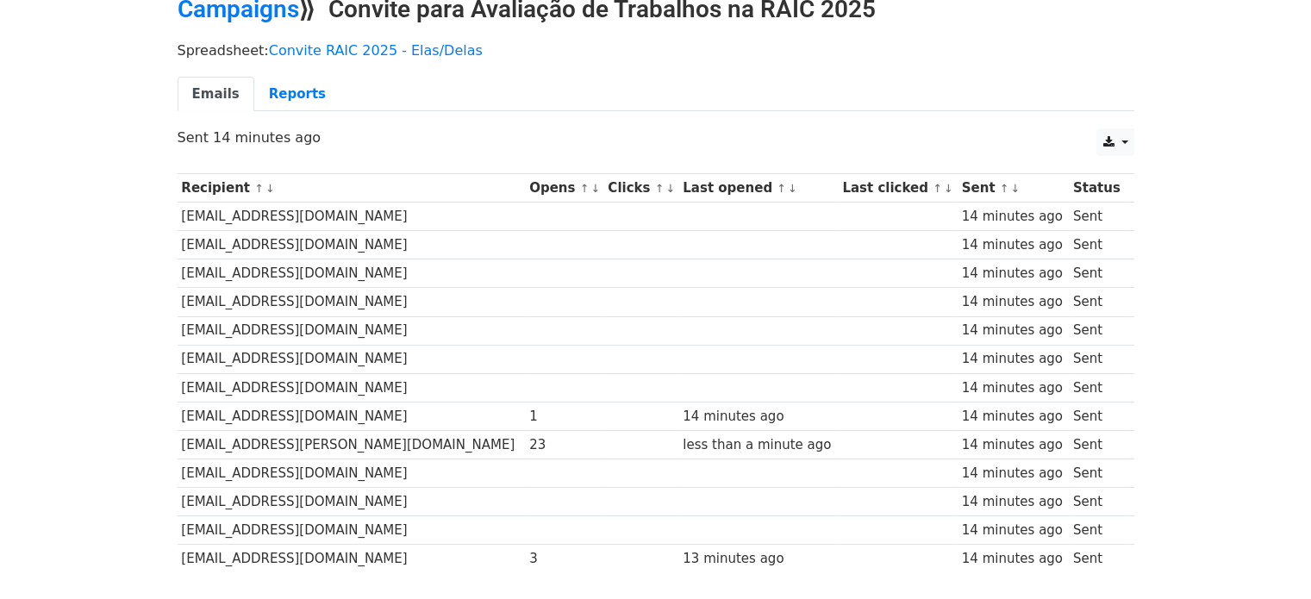
scroll to position [86, 0]
drag, startPoint x: 450, startPoint y: 439, endPoint x: 400, endPoint y: 431, distance: 50.6
click at [400, 431] on tr "carolluiza.castro@gmail.com 23 less than a minute ago 14 minutes ago Sent" at bounding box center [656, 443] width 957 height 28
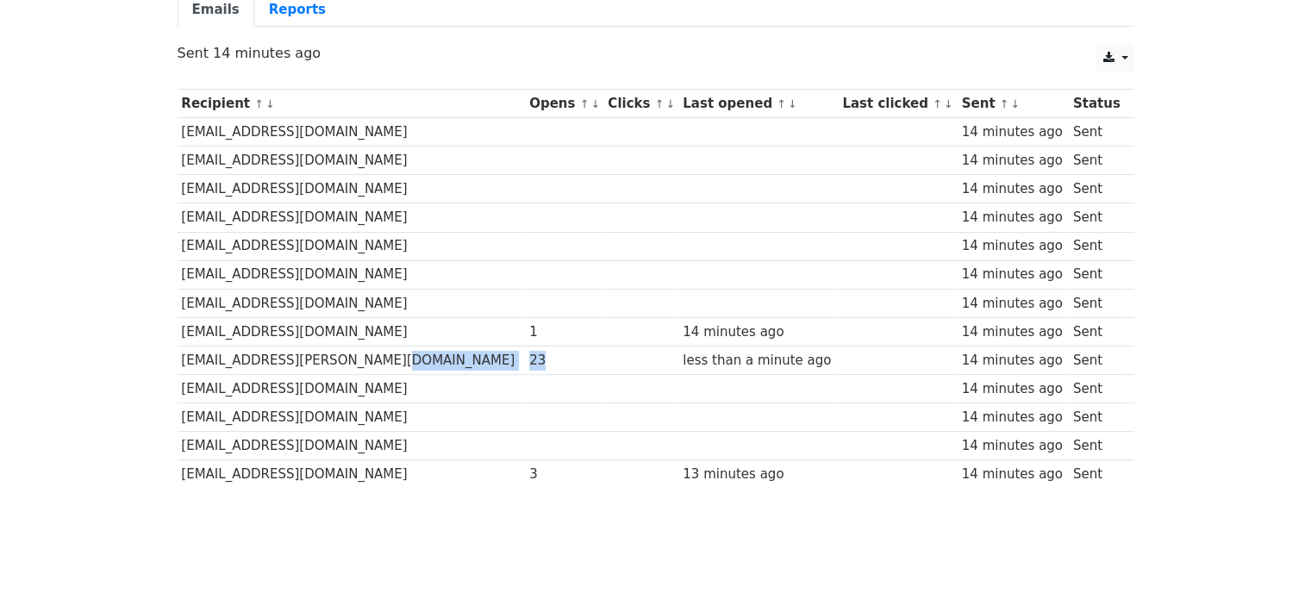
scroll to position [172, 0]
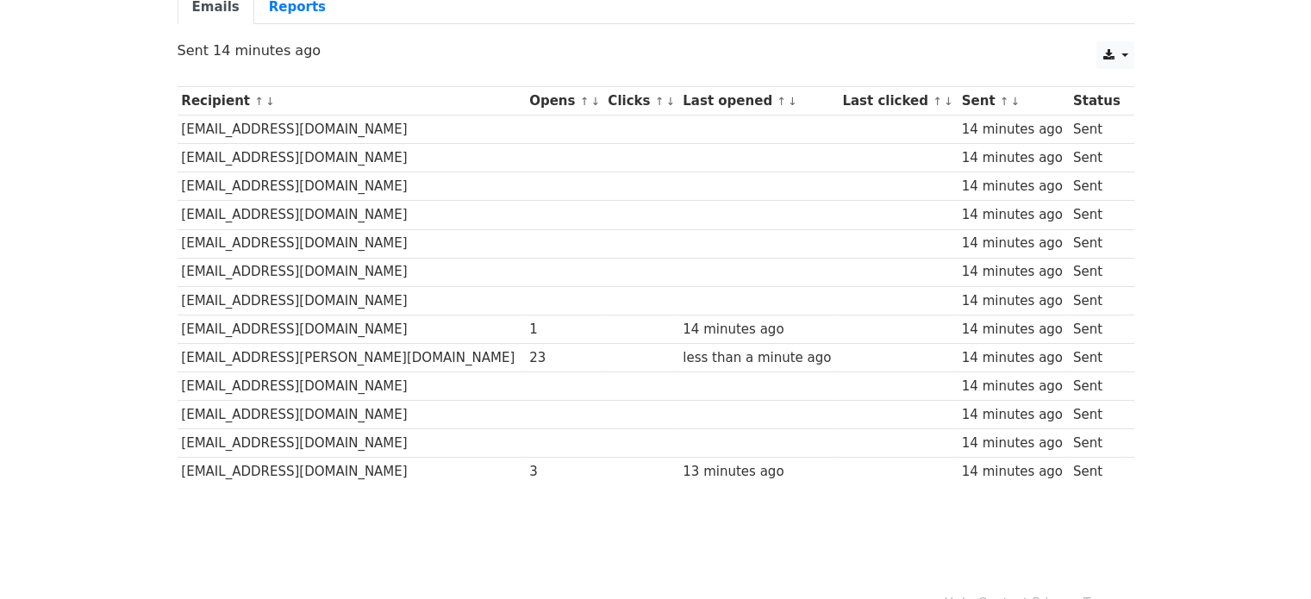
click at [160, 354] on body "MergeMail Campaigns Templates Reports Open Gmail Daily emails left: 16 Help ewa…" at bounding box center [655, 198] width 1311 height 741
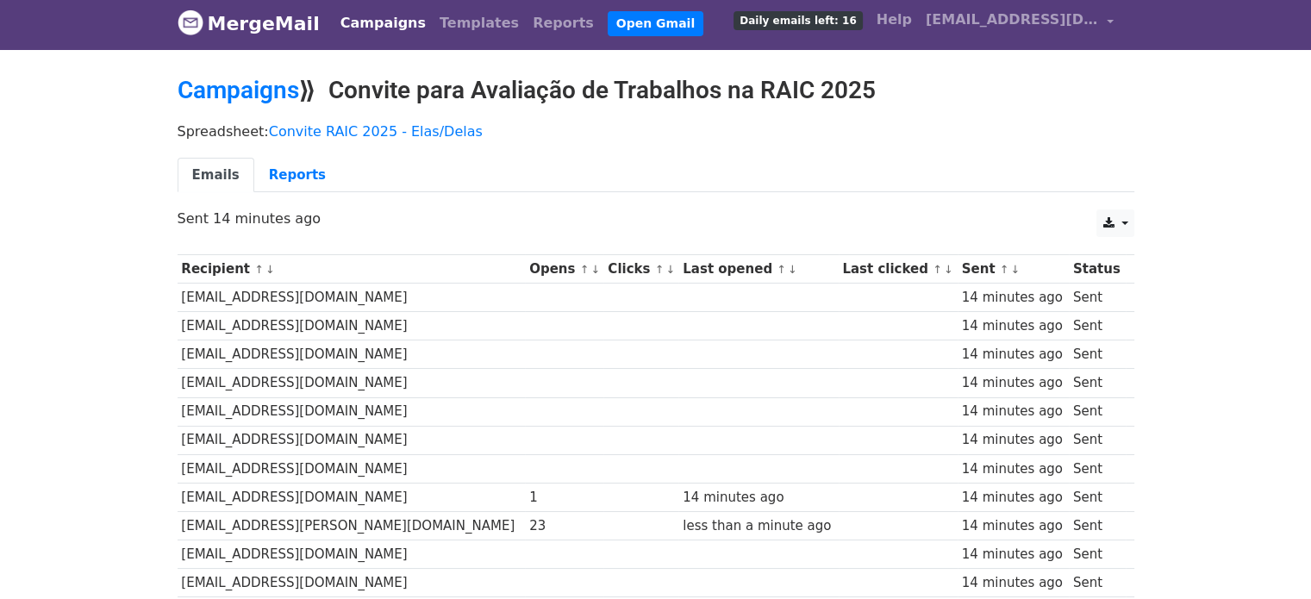
scroll to position [0, 0]
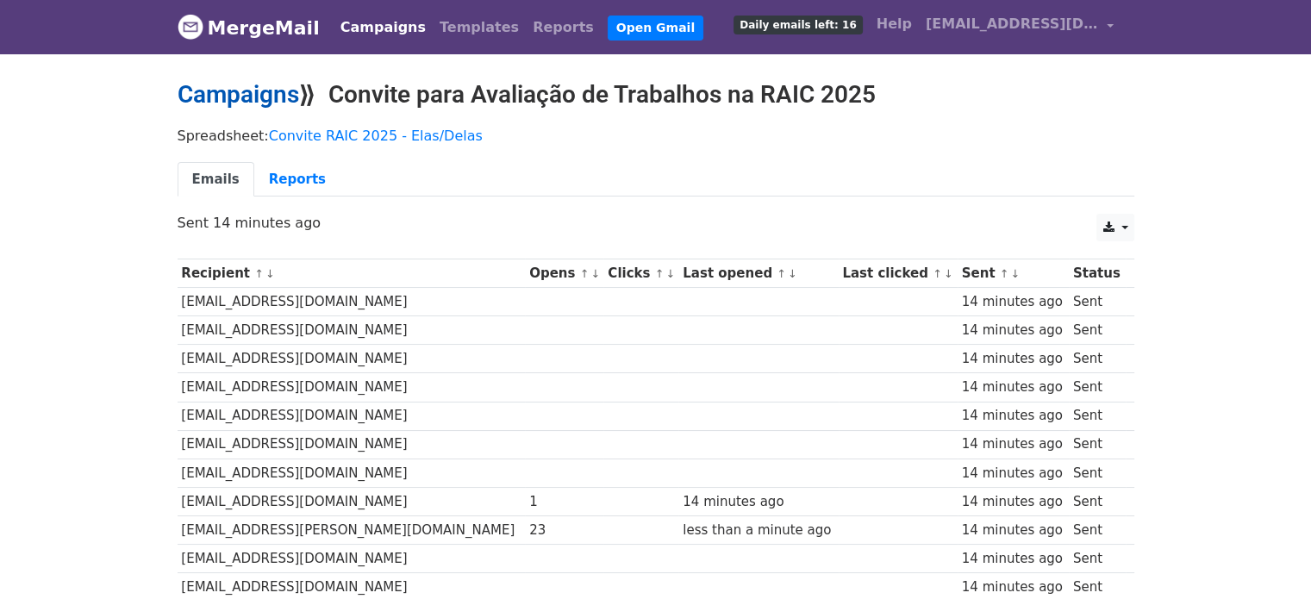
click at [233, 95] on link "Campaigns" at bounding box center [239, 94] width 122 height 28
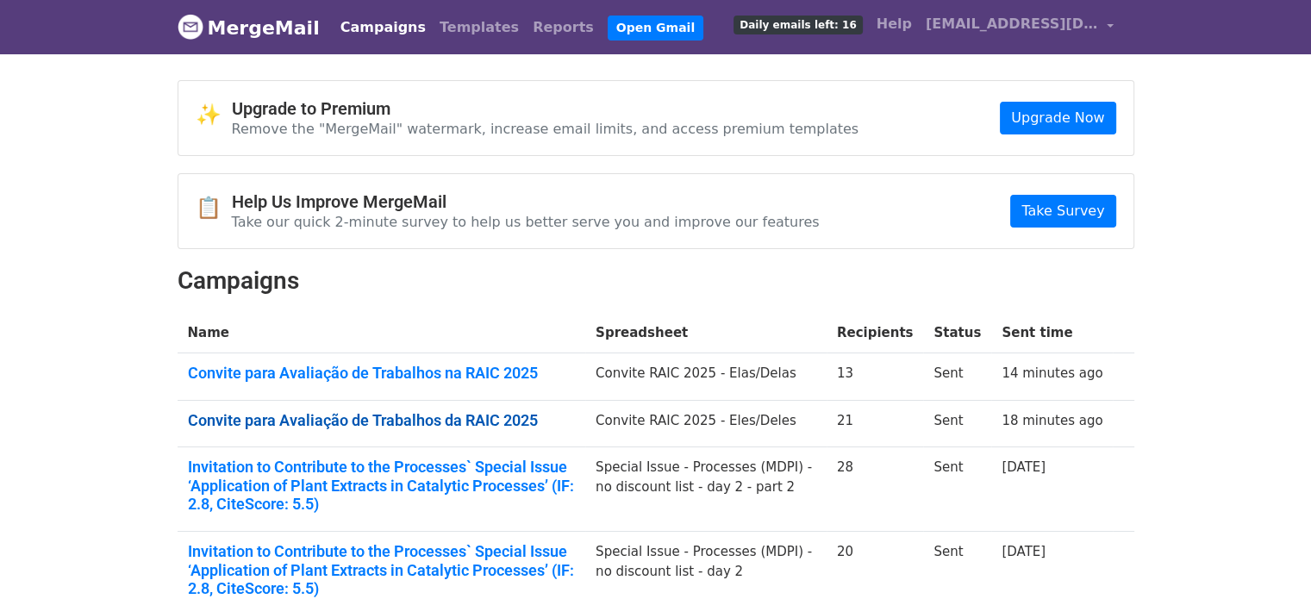
click at [355, 423] on link "Convite para Avaliação de Trabalhos da RAIC 2025" at bounding box center [382, 420] width 388 height 19
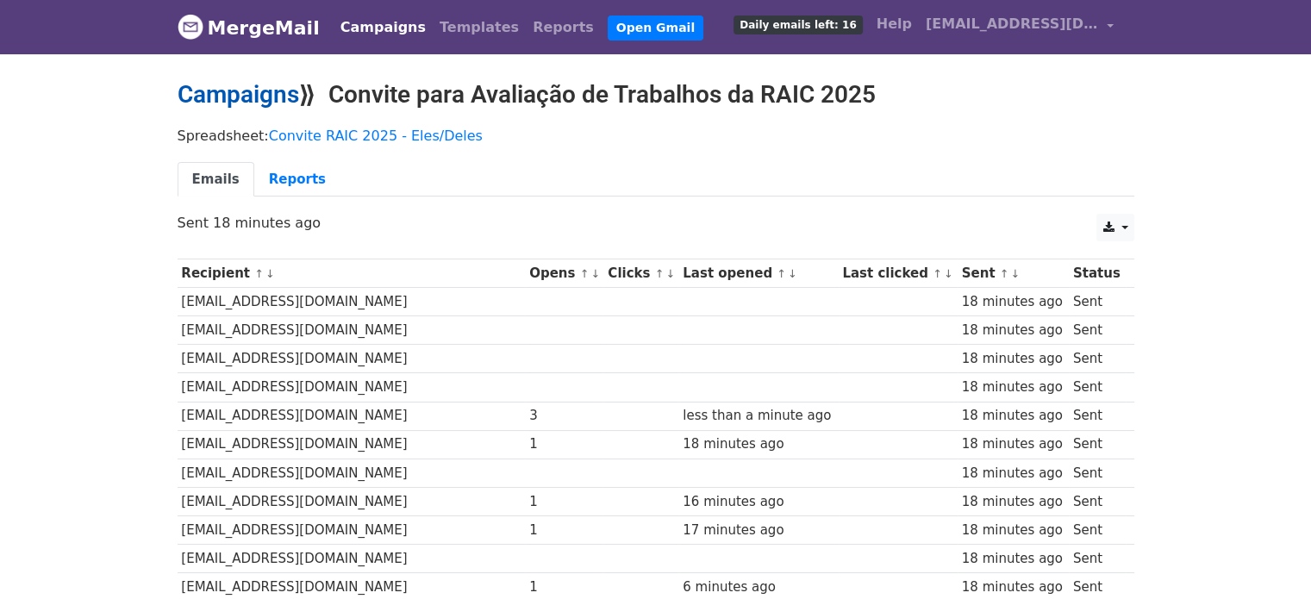
click at [239, 96] on link "Campaigns" at bounding box center [239, 94] width 122 height 28
